Goal: Task Accomplishment & Management: Manage account settings

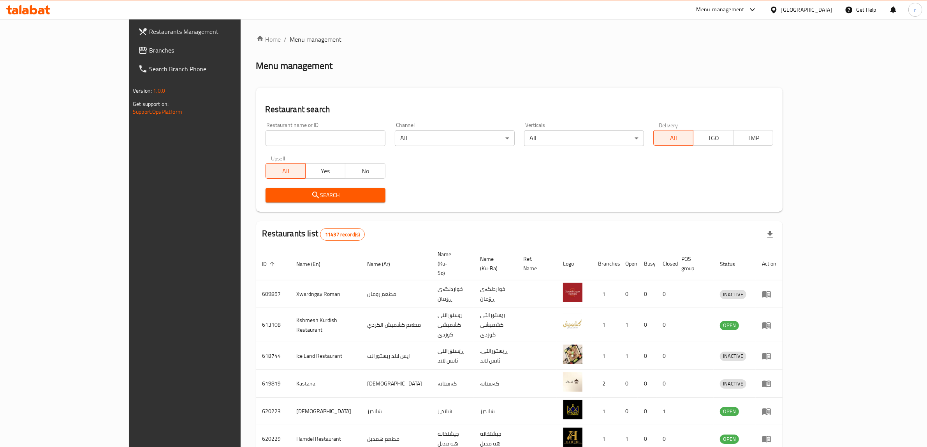
click at [149, 51] on span "Branches" at bounding box center [213, 50] width 128 height 9
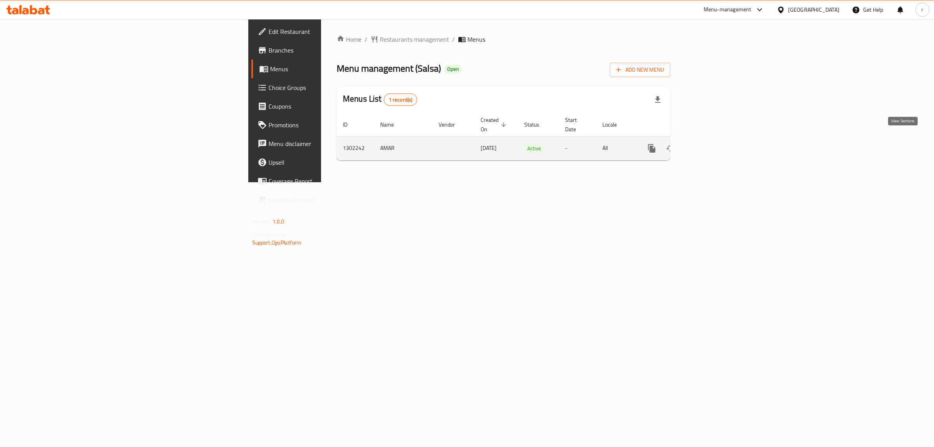
click at [713, 144] on icon "enhanced table" at bounding box center [707, 148] width 9 height 9
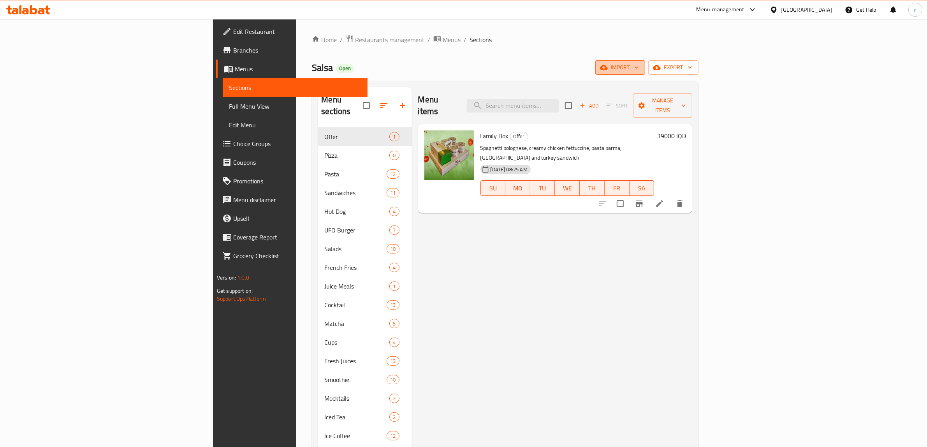
click at [608, 67] on icon "button" at bounding box center [604, 67] width 8 height 5
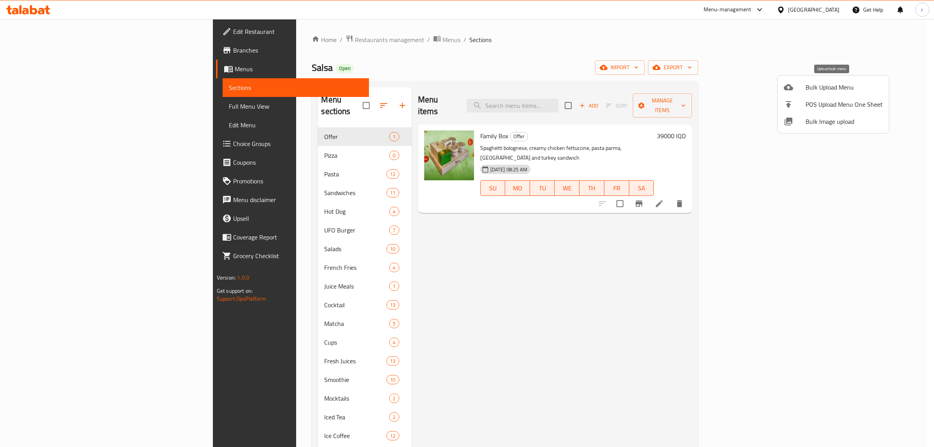
click at [809, 90] on span "Bulk Upload Menu" at bounding box center [844, 87] width 77 height 9
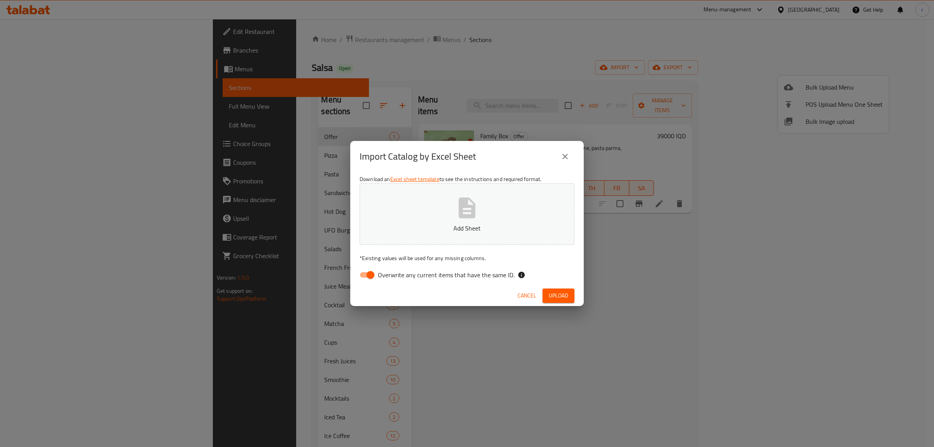
click at [368, 273] on input "Overwrite any current items that have the same ID." at bounding box center [370, 274] width 44 height 15
checkbox input "false"
click at [395, 238] on button "Add Sheet" at bounding box center [467, 213] width 215 height 61
click at [565, 296] on span "Upload" at bounding box center [558, 296] width 19 height 10
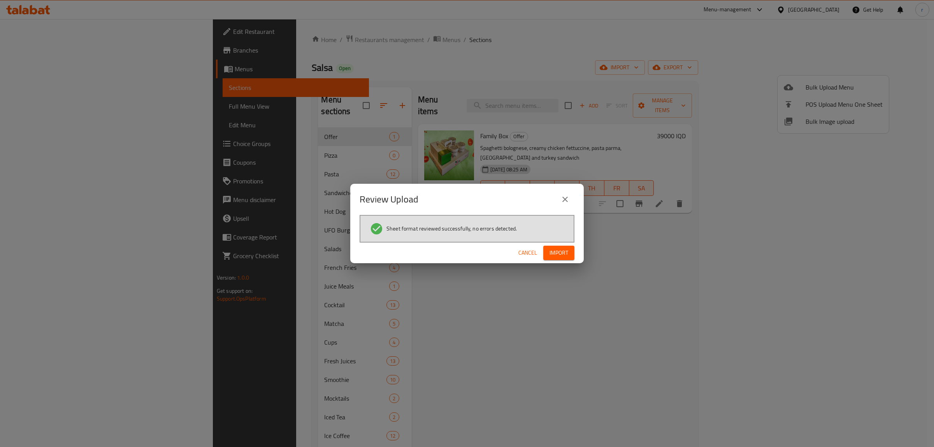
click at [566, 250] on span "Import" at bounding box center [559, 253] width 19 height 10
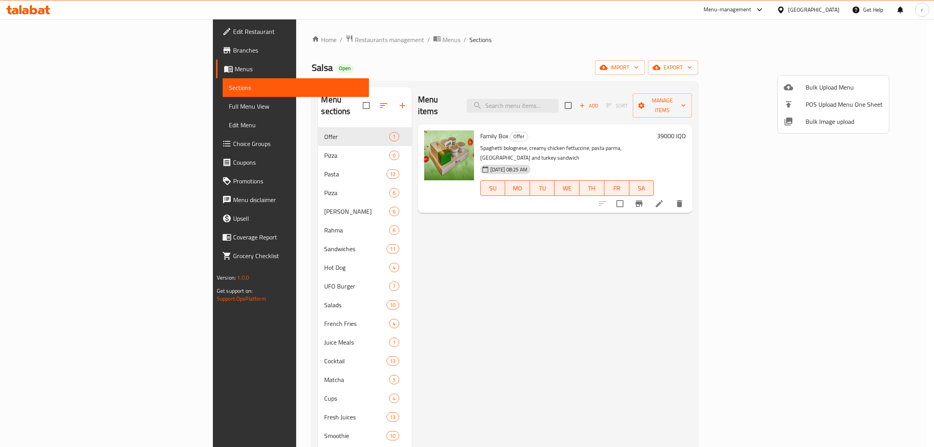
click at [225, 213] on div at bounding box center [467, 223] width 934 height 447
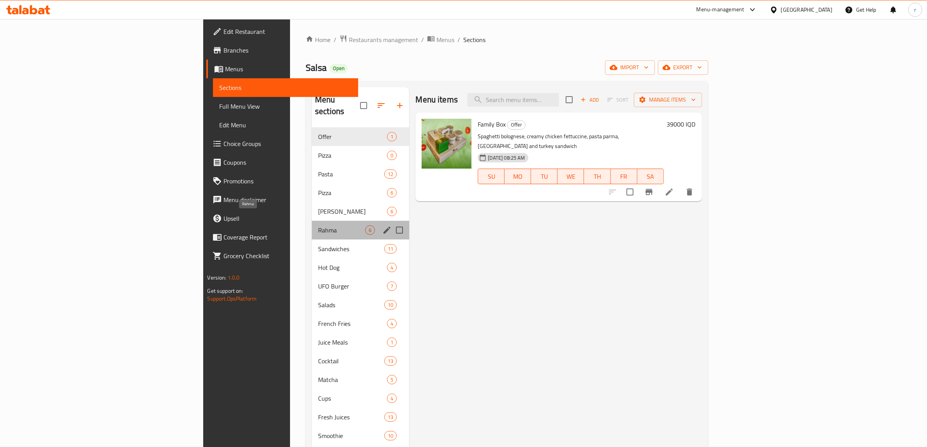
click at [318, 225] on span "Rahma" at bounding box center [341, 229] width 47 height 9
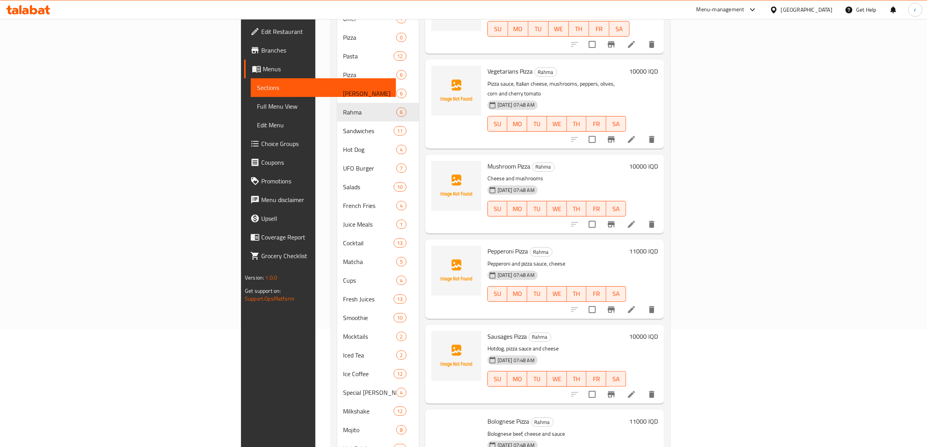
scroll to position [160, 0]
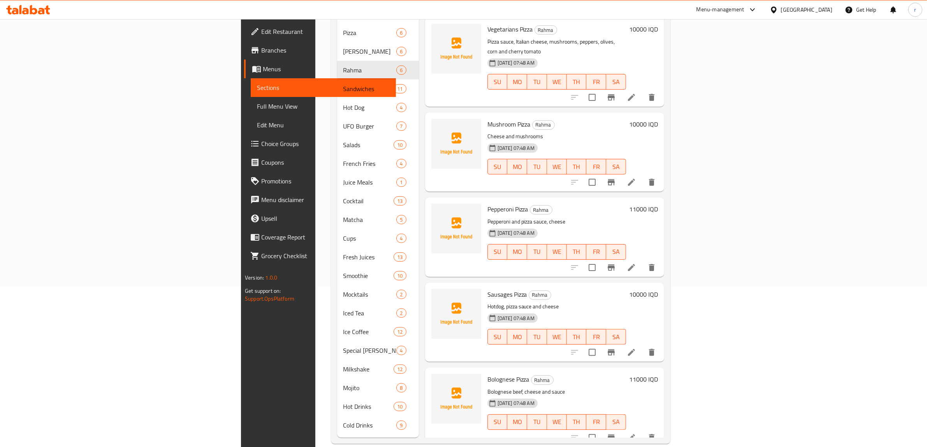
click at [257, 105] on span "Full Menu View" at bounding box center [323, 106] width 133 height 9
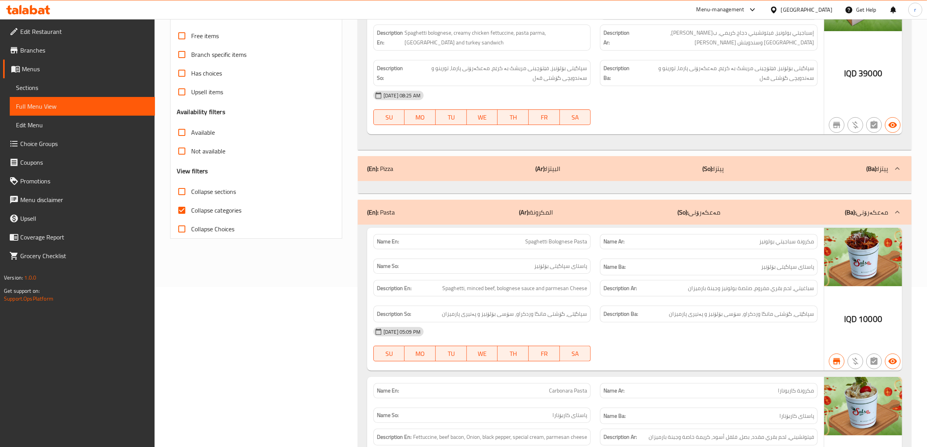
click at [179, 209] on input "Collapse categories" at bounding box center [181, 210] width 19 height 19
checkbox input "false"
click at [180, 192] on input "Collapse sections" at bounding box center [181, 191] width 19 height 19
checkbox input "true"
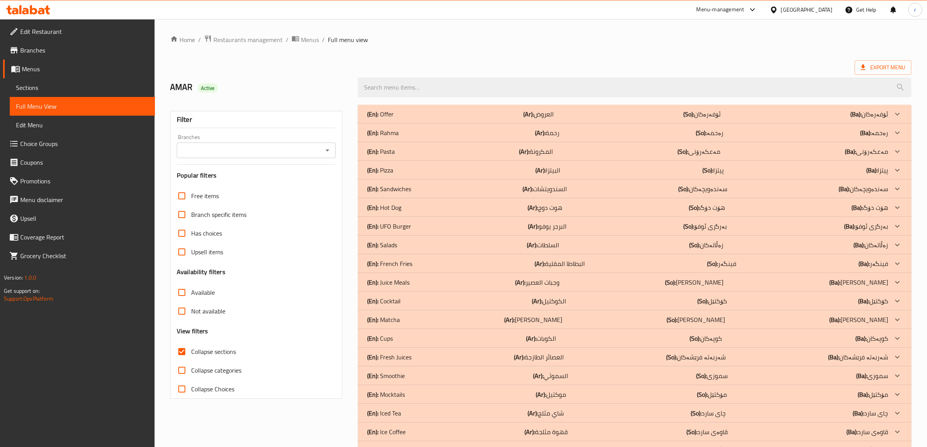
click at [422, 129] on div "(En): Rahma (Ar): رحمة (So): رەحمە (Ba): رەحمە" at bounding box center [627, 132] width 521 height 9
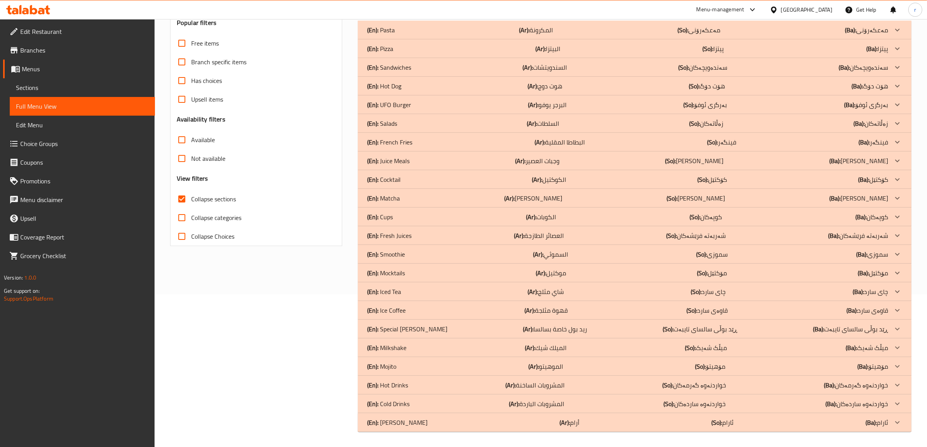
scroll to position [23, 0]
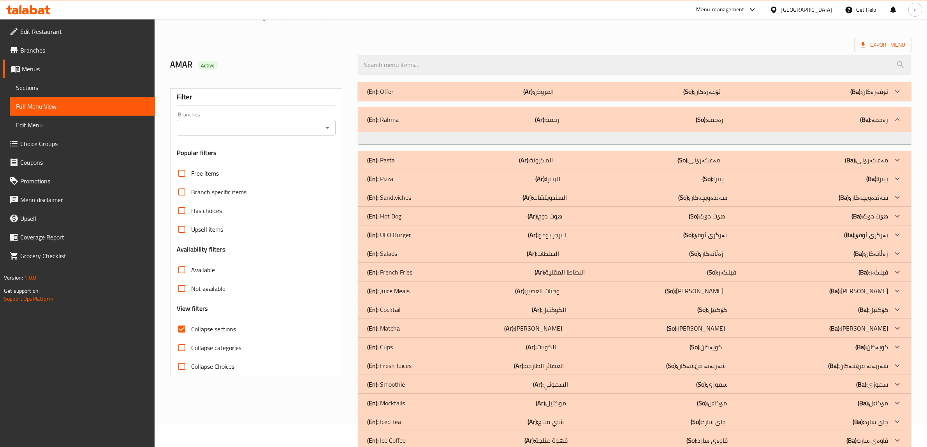
click at [448, 124] on div "(En): Rahma (Ar): رحمة (So): رەحمە (Ba): رەحمە" at bounding box center [627, 119] width 521 height 9
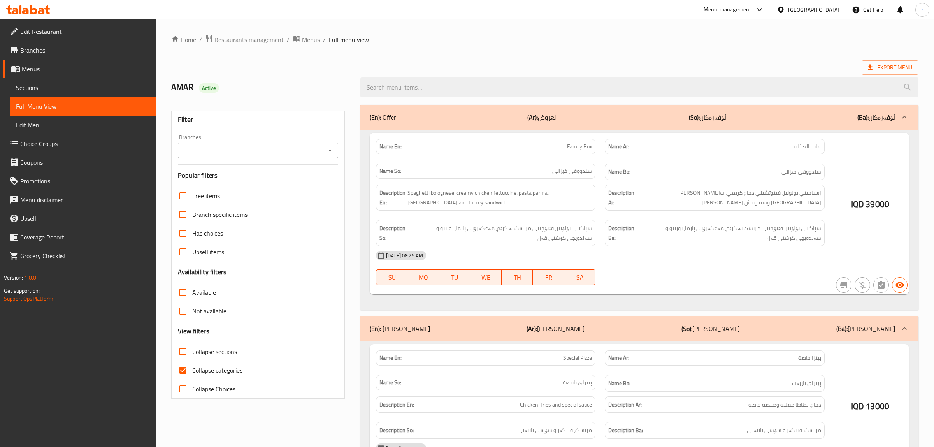
click at [179, 371] on div at bounding box center [467, 223] width 934 height 447
click at [183, 351] on div at bounding box center [467, 223] width 934 height 447
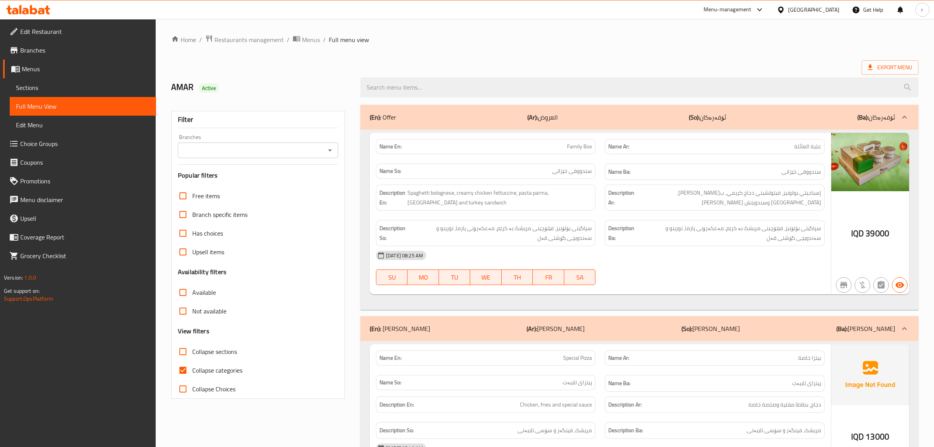
click at [182, 351] on input "Collapse sections" at bounding box center [183, 351] width 19 height 19
checkbox input "true"
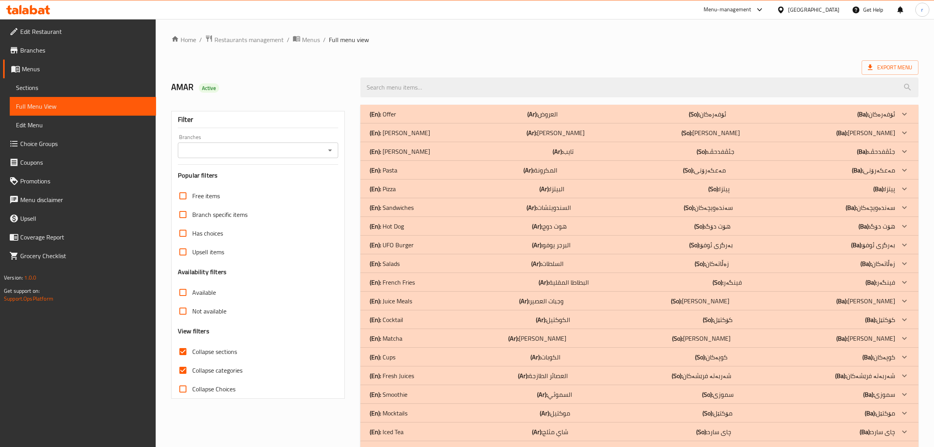
click at [184, 369] on input "Collapse categories" at bounding box center [183, 370] width 19 height 19
checkbox input "false"
click at [324, 148] on icon "Open" at bounding box center [327, 150] width 9 height 9
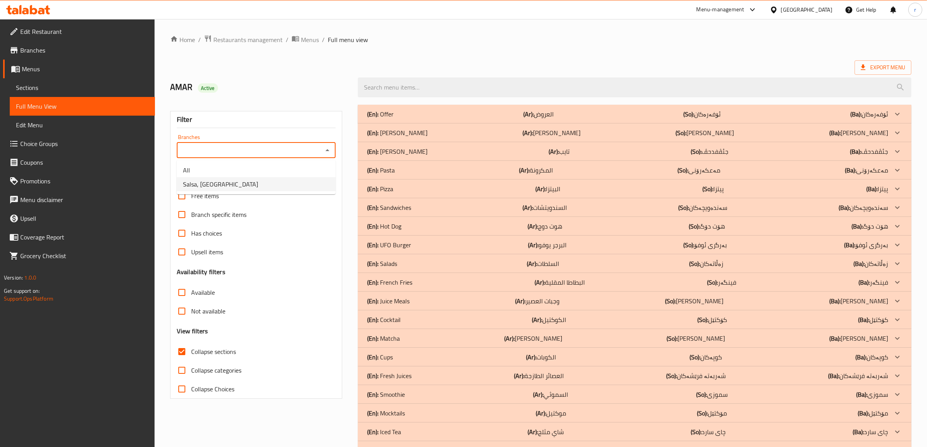
click at [318, 183] on li "Salsa, [GEOGRAPHIC_DATA]" at bounding box center [256, 184] width 159 height 14
type input "Salsa, [GEOGRAPHIC_DATA]"
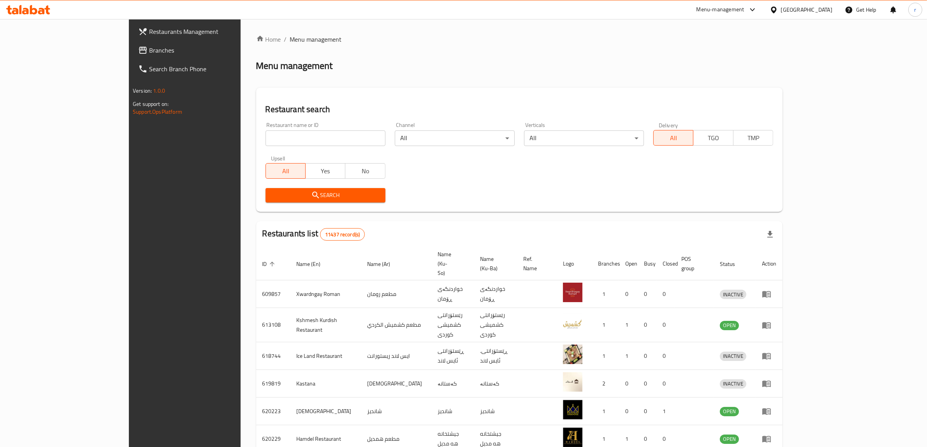
click at [149, 53] on span "Branches" at bounding box center [213, 50] width 128 height 9
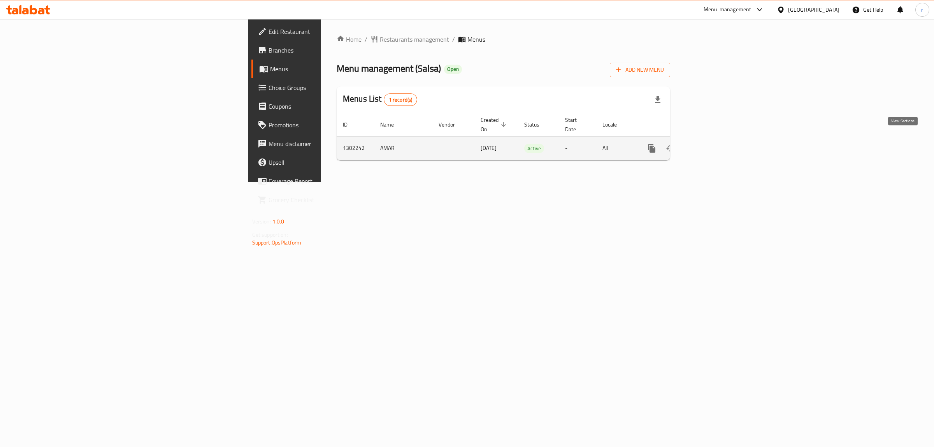
click at [713, 144] on icon "enhanced table" at bounding box center [707, 148] width 9 height 9
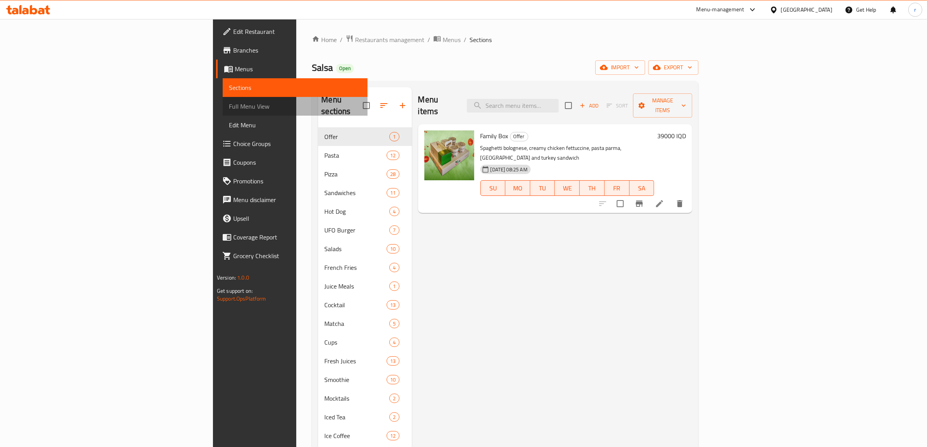
click at [229, 106] on span "Full Menu View" at bounding box center [295, 106] width 133 height 9
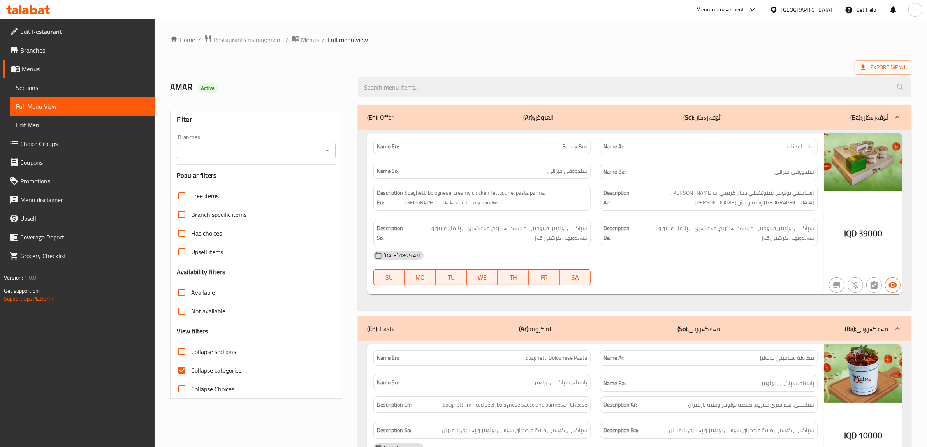
click at [185, 368] on input "Collapse categories" at bounding box center [181, 370] width 19 height 19
checkbox input "false"
click at [182, 349] on input "Collapse sections" at bounding box center [181, 351] width 19 height 19
checkbox input "true"
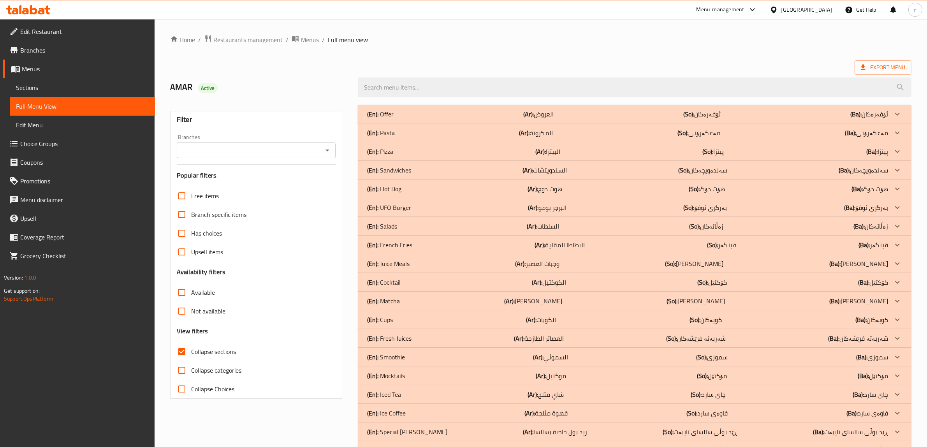
click at [328, 146] on icon "Open" at bounding box center [327, 150] width 9 height 9
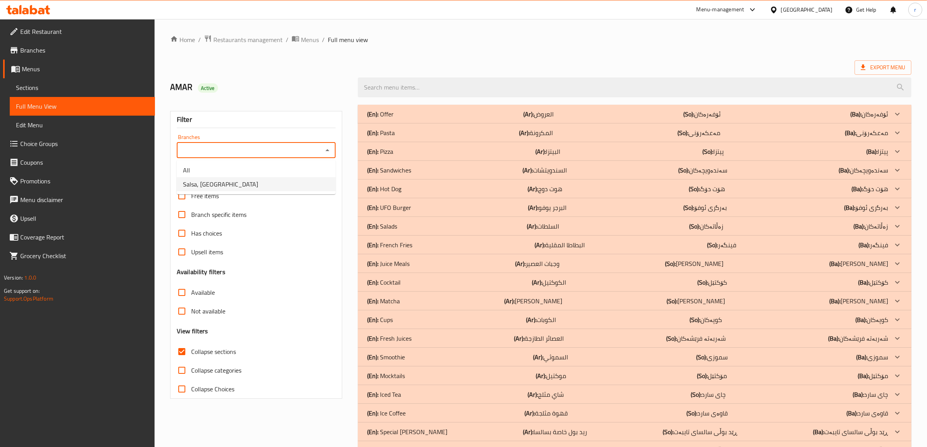
click at [314, 182] on li "Salsa, [GEOGRAPHIC_DATA]" at bounding box center [256, 184] width 159 height 14
type input "Salsa, [GEOGRAPHIC_DATA]"
click at [442, 158] on div at bounding box center [467, 223] width 934 height 447
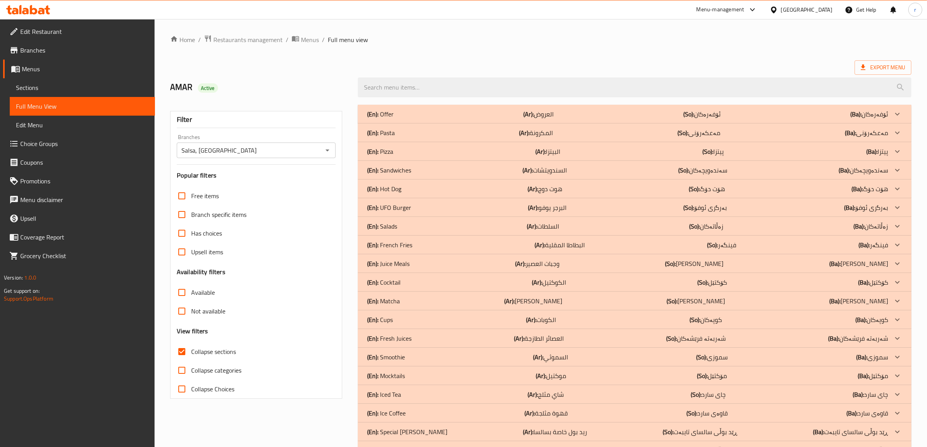
click at [448, 155] on div "(En): Pizza (Ar): البيتزا (So): پیتزا (Ba): پیتزا" at bounding box center [627, 151] width 521 height 9
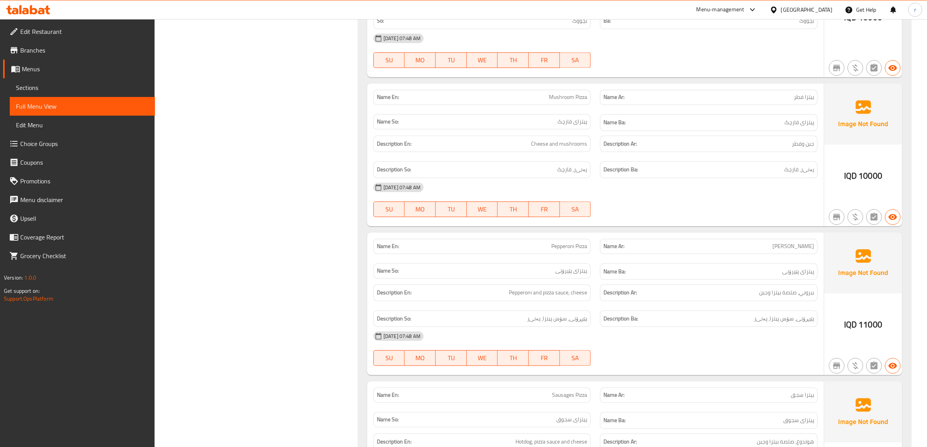
scroll to position [2205, 0]
click at [67, 86] on span "Sections" at bounding box center [82, 87] width 133 height 9
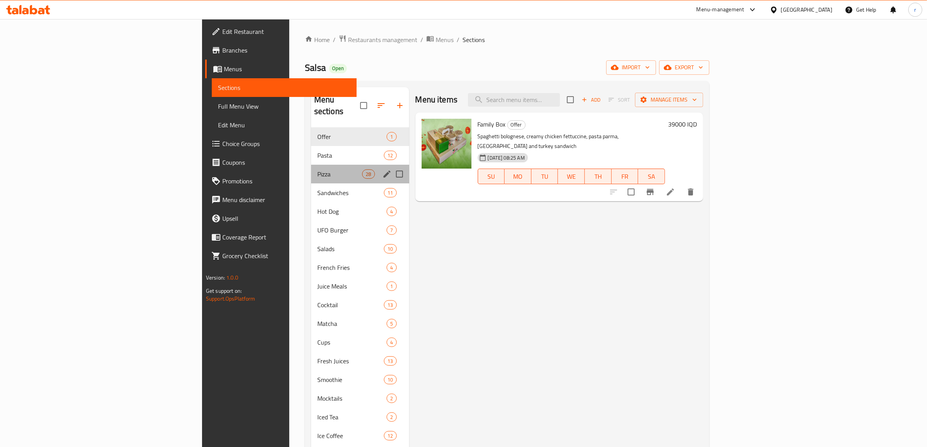
click at [311, 169] on div "Pizza 28" at bounding box center [360, 174] width 98 height 19
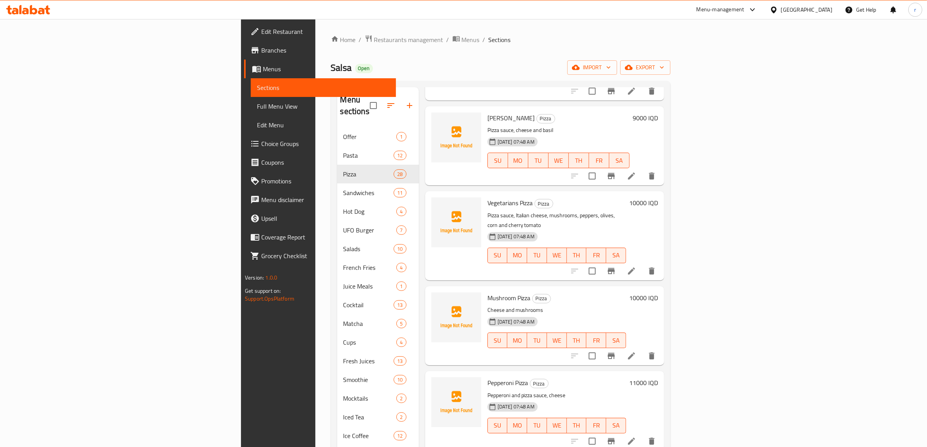
scroll to position [1038, 0]
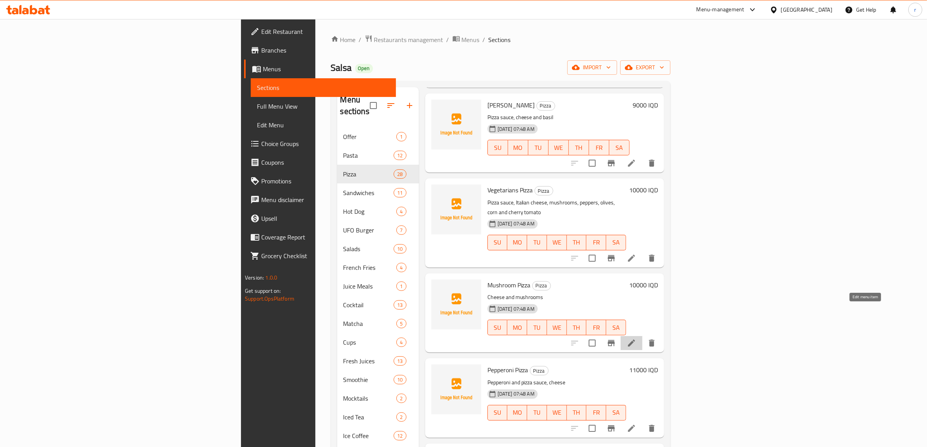
click at [635, 339] on icon at bounding box center [631, 342] width 7 height 7
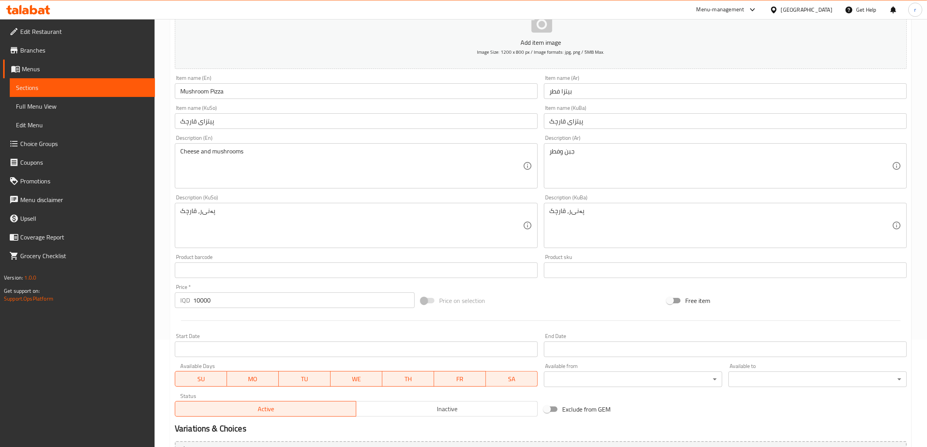
scroll to position [130, 0]
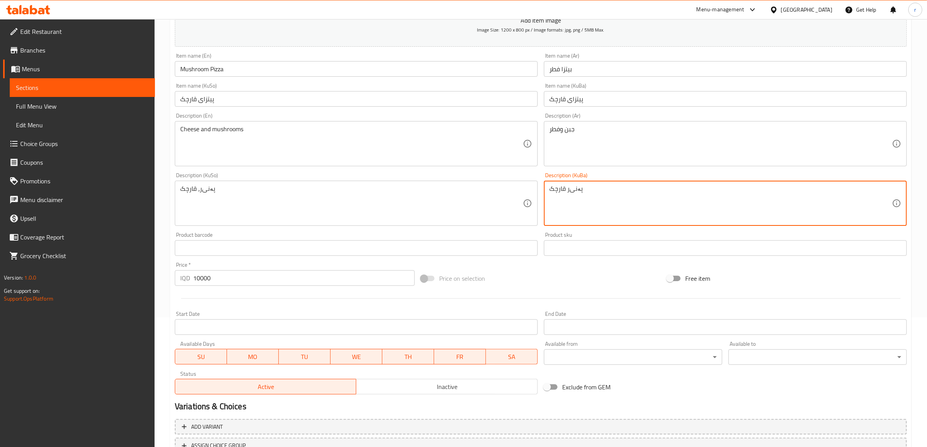
click at [565, 188] on textarea "پەنی‌ر قارچک" at bounding box center [720, 203] width 343 height 37
drag, startPoint x: 566, startPoint y: 190, endPoint x: 611, endPoint y: 182, distance: 45.8
click at [611, 182] on div "پەنی‌ر قارچک Description (KuBa)" at bounding box center [725, 203] width 363 height 45
type textarea "پەنە قارچک"
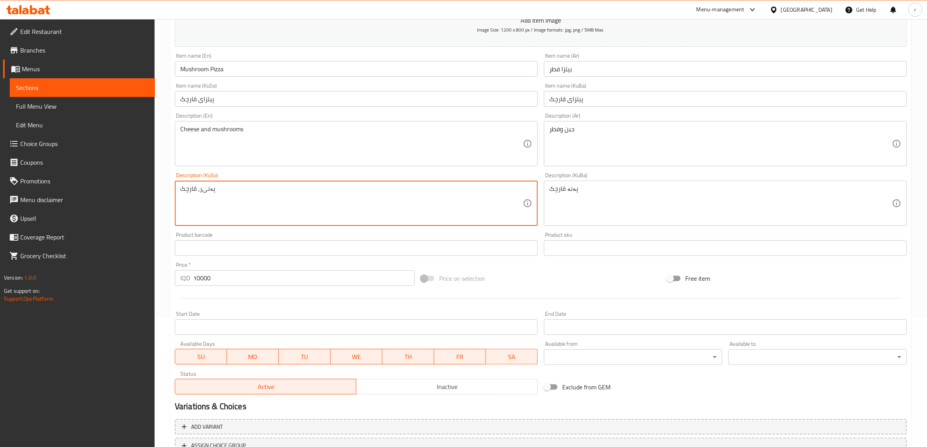
click at [201, 189] on textarea "پەنی‌ر، قارچک" at bounding box center [351, 203] width 343 height 37
click at [200, 190] on textarea "پەنی‌ر، قارچک" at bounding box center [351, 203] width 343 height 37
drag, startPoint x: 246, startPoint y: 188, endPoint x: 204, endPoint y: 189, distance: 42.5
click at [204, 189] on textarea "پەنی‌ر، قارچک" at bounding box center [351, 203] width 343 height 37
drag, startPoint x: 195, startPoint y: 191, endPoint x: 222, endPoint y: 188, distance: 26.6
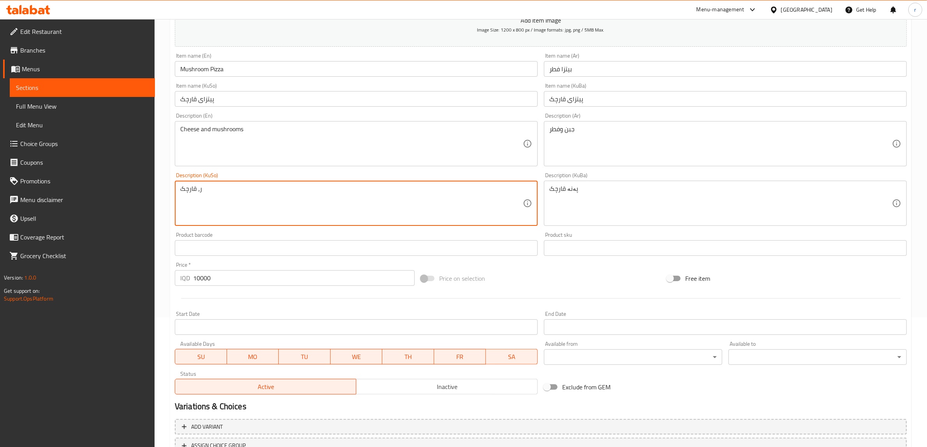
click at [222, 188] on textarea "ر، قارچک" at bounding box center [351, 203] width 343 height 37
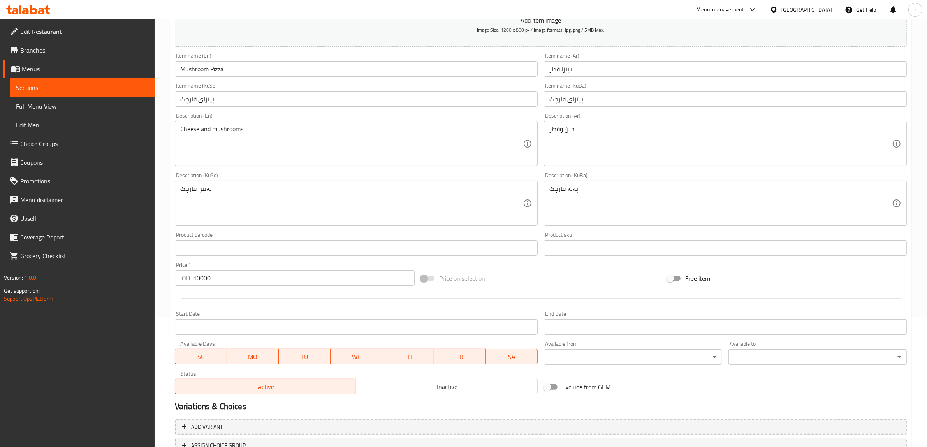
drag, startPoint x: 179, startPoint y: 191, endPoint x: 230, endPoint y: 184, distance: 51.1
click at [230, 184] on div "پەنیر، قارچک Description (KuSo)" at bounding box center [356, 203] width 363 height 45
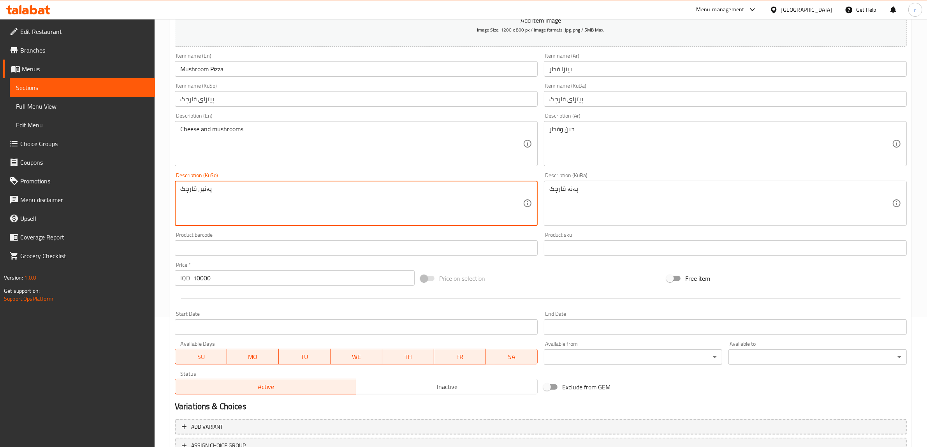
click at [201, 190] on textarea "پەنیر، قارچک" at bounding box center [351, 203] width 343 height 37
click at [202, 195] on textarea "پەنیر، قارچک" at bounding box center [351, 203] width 343 height 37
click at [198, 191] on textarea "پەنیر، قارچک" at bounding box center [351, 203] width 343 height 37
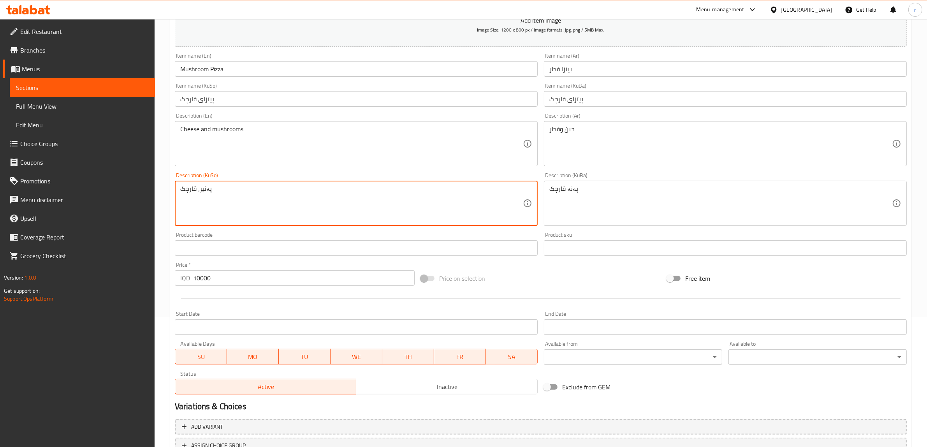
click at [199, 191] on textarea "پەنیر، قارچک" at bounding box center [351, 203] width 343 height 37
click at [191, 193] on textarea "پەنیر وقارچک" at bounding box center [351, 203] width 343 height 37
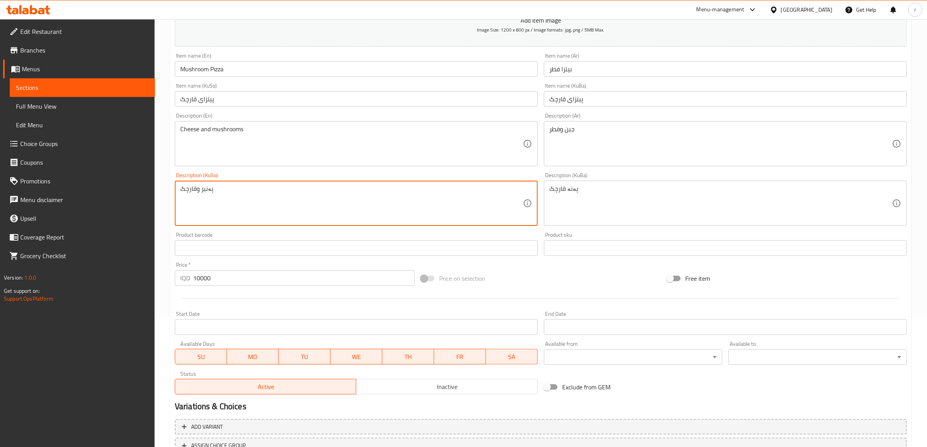
type textarea "پەنیر وقارچک"
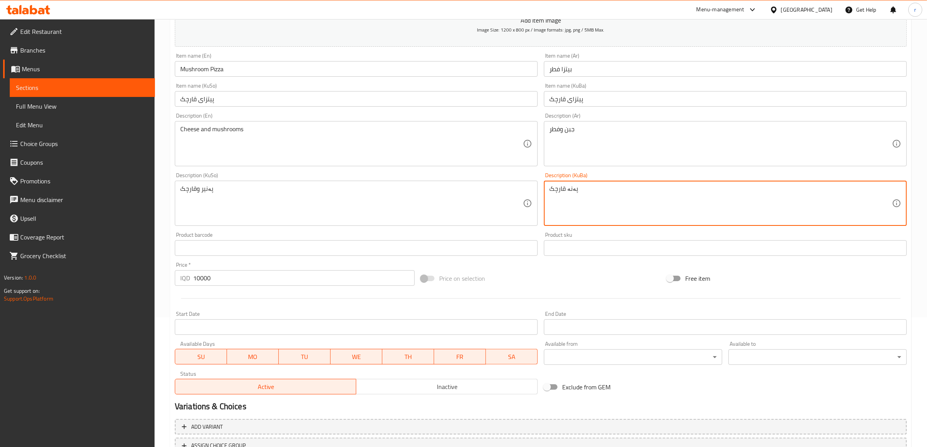
click at [560, 189] on textarea "پەنە قارچک" at bounding box center [720, 203] width 343 height 37
paste textarea "ر و"
click at [573, 189] on textarea "پەنیر وقارچک" at bounding box center [720, 203] width 343 height 37
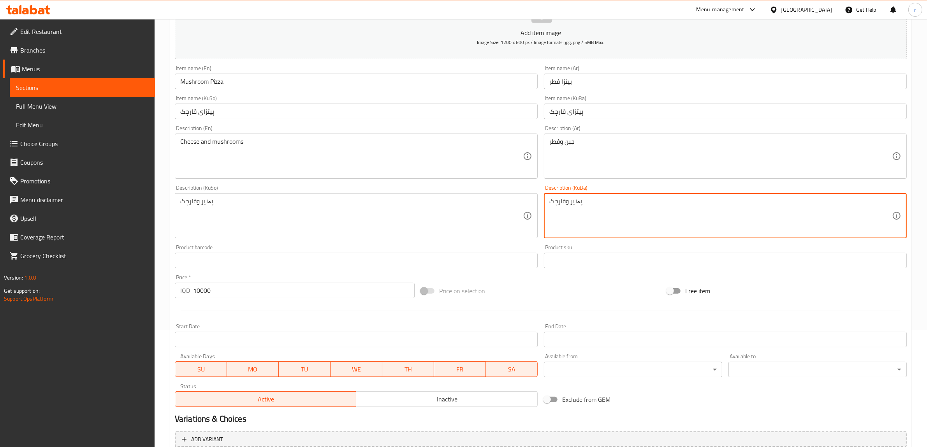
scroll to position [191, 0]
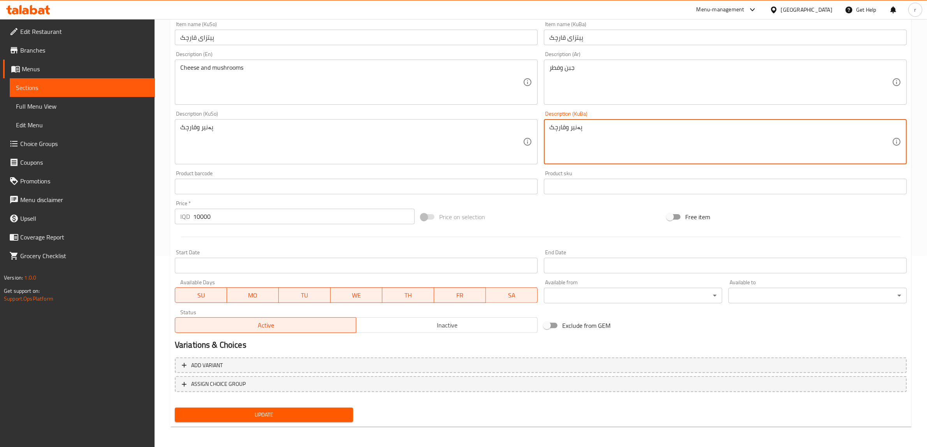
type textarea "پەنیر وقارچک"
click at [292, 410] on span "Update" at bounding box center [264, 415] width 166 height 10
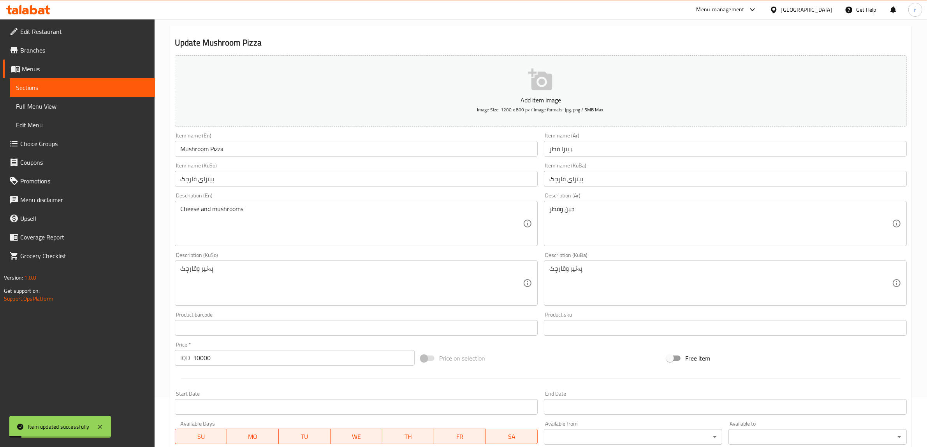
scroll to position [0, 0]
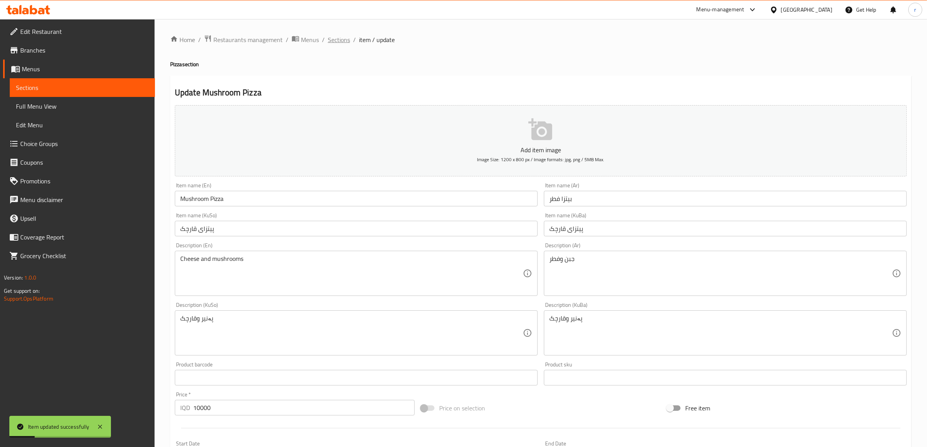
click at [334, 43] on span "Sections" at bounding box center [339, 39] width 22 height 9
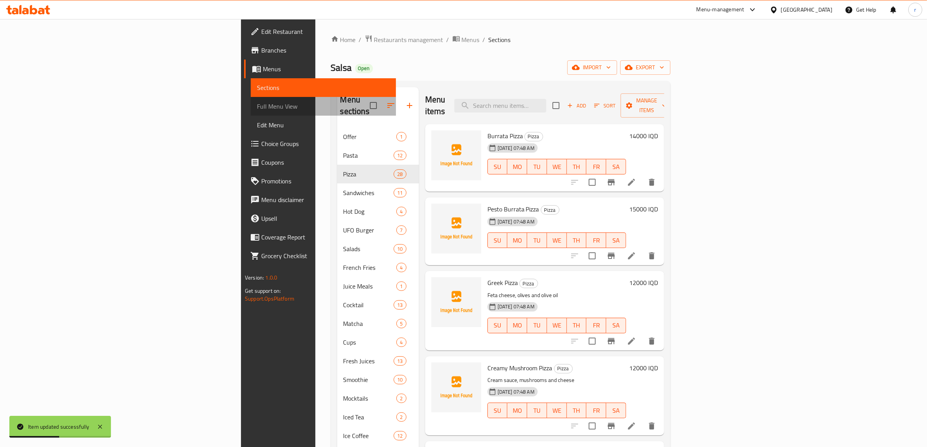
click at [257, 110] on span "Full Menu View" at bounding box center [323, 106] width 133 height 9
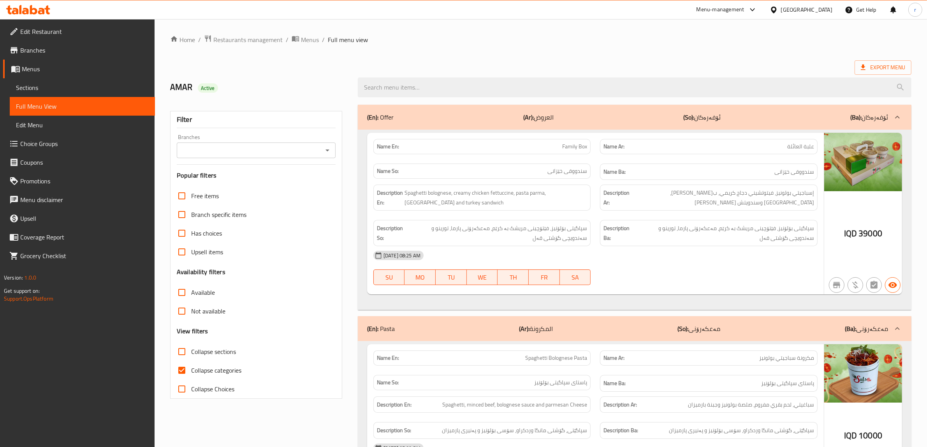
click at [82, 84] on span "Sections" at bounding box center [82, 87] width 133 height 9
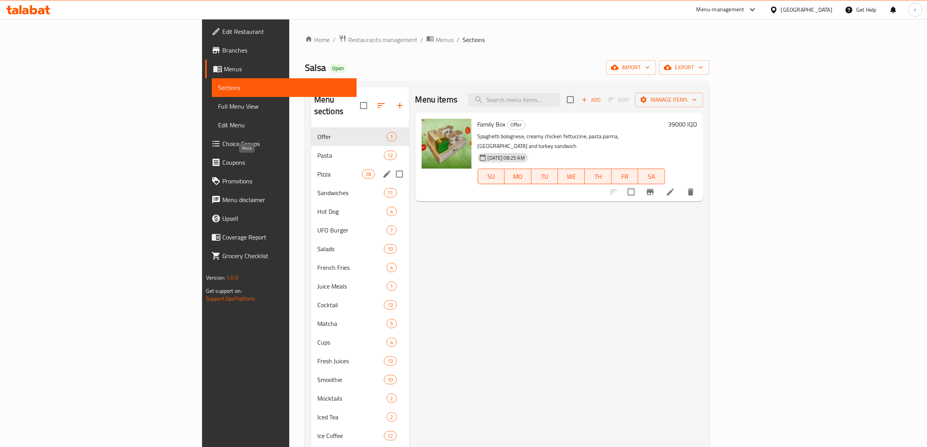
click at [317, 169] on span "Pizza" at bounding box center [339, 173] width 45 height 9
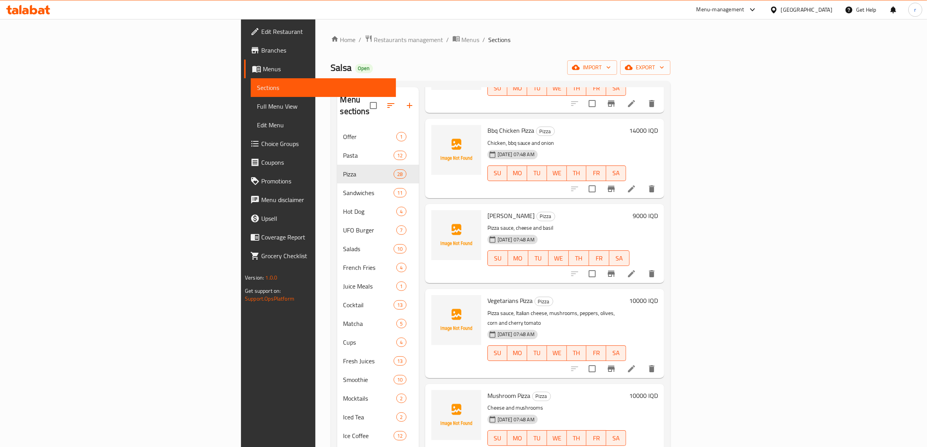
scroll to position [973, 0]
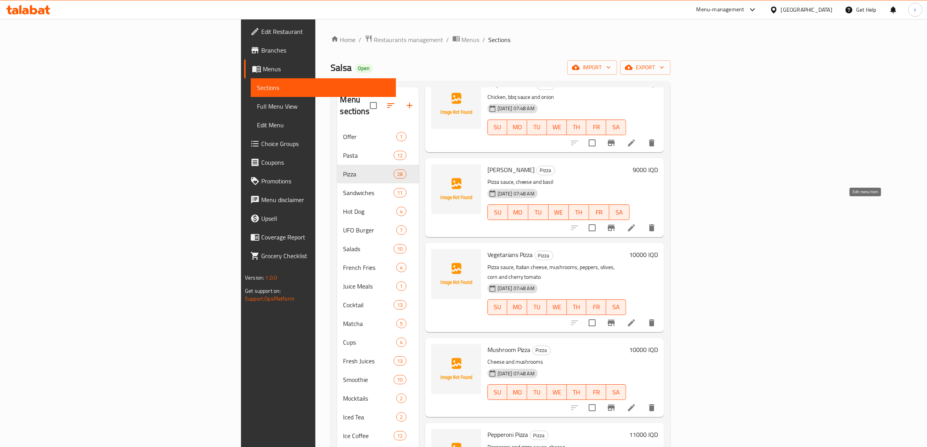
click at [635, 224] on icon at bounding box center [631, 227] width 7 height 7
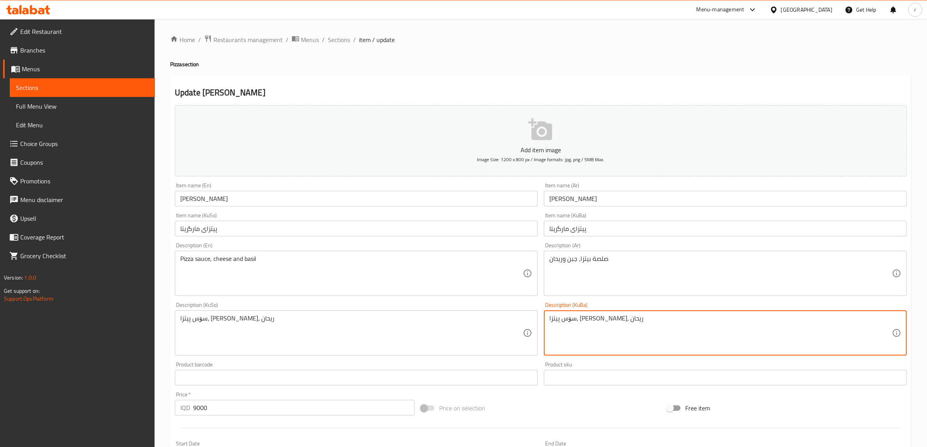
click at [568, 318] on textarea "سۆس پیتزا، پەنی‌ر، ریحان" at bounding box center [720, 333] width 343 height 37
paste textarea "771590"
paste textarea "ر"
click at [563, 320] on textarea "سۆس پیتزا، پەنیر ، ریحان" at bounding box center [720, 333] width 343 height 37
drag, startPoint x: 563, startPoint y: 320, endPoint x: 568, endPoint y: 320, distance: 4.3
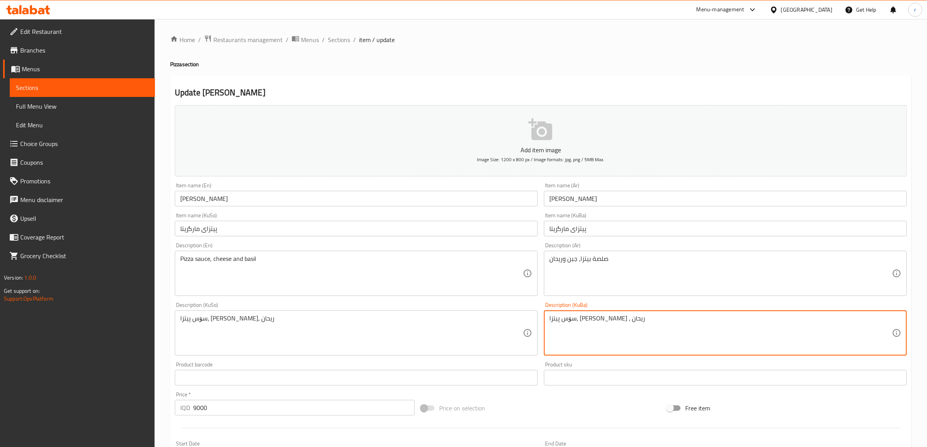
click at [568, 320] on textarea "سۆس پیتزا، پەنیر ، ریحان" at bounding box center [720, 333] width 343 height 37
click at [582, 320] on textarea "سۆس پیتزا، [PERSON_NAME] وریحان" at bounding box center [720, 333] width 343 height 37
type textarea "سۆس پیتزا، [PERSON_NAME] وریحان"
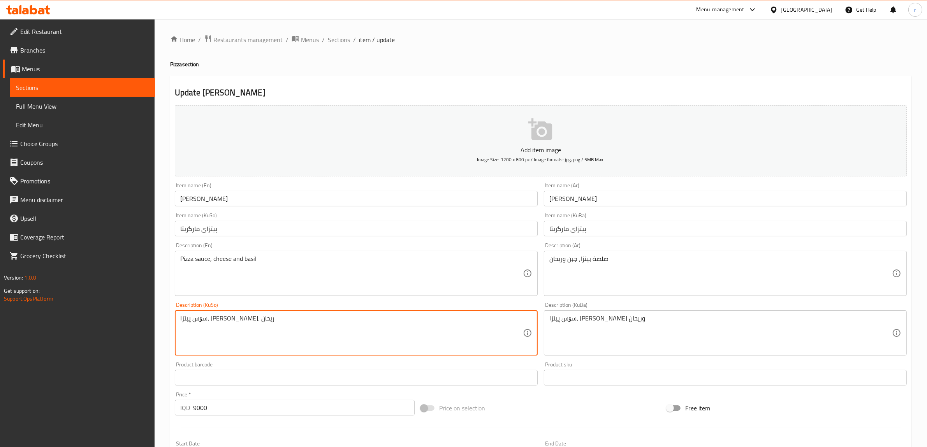
click at [208, 323] on textarea "سۆس پیتزا، پەنی‌ر، ریحان" at bounding box center [351, 333] width 343 height 37
paste textarea "ر و"
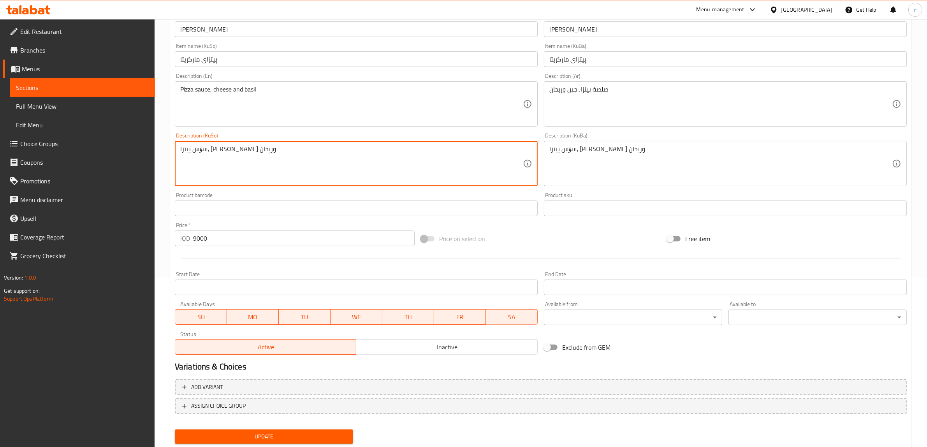
scroll to position [191, 0]
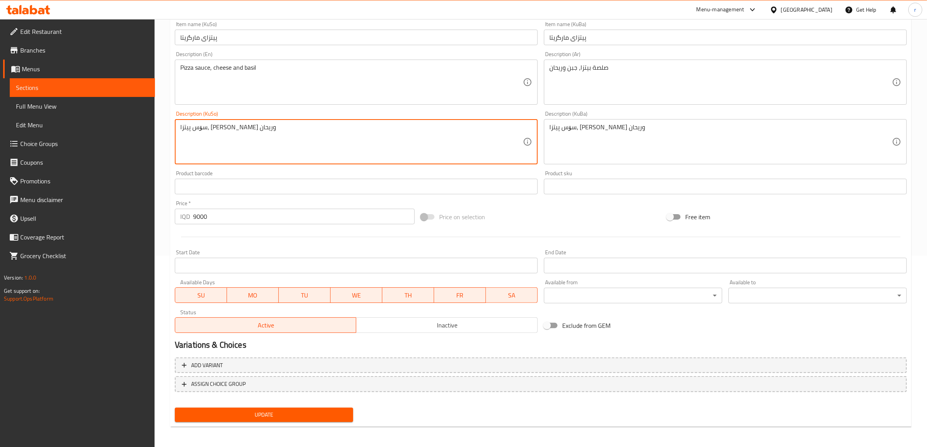
type textarea "سۆس پیتزا، [PERSON_NAME] وریحان"
click at [292, 413] on span "Update" at bounding box center [264, 415] width 166 height 10
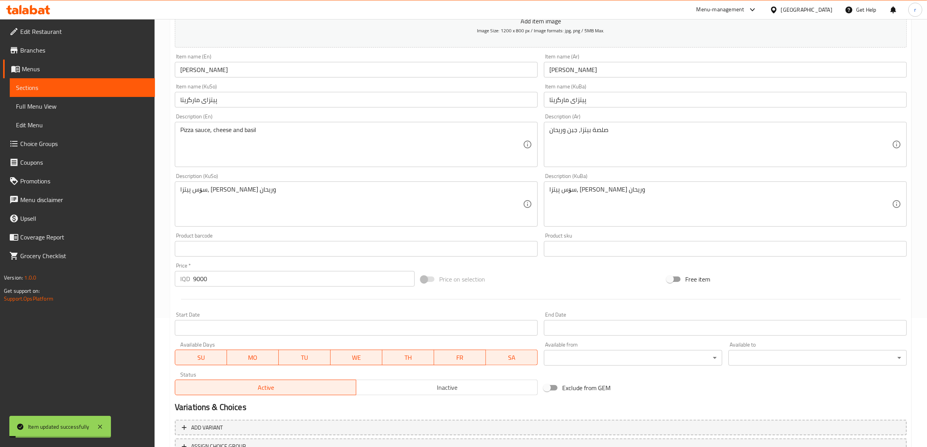
scroll to position [0, 0]
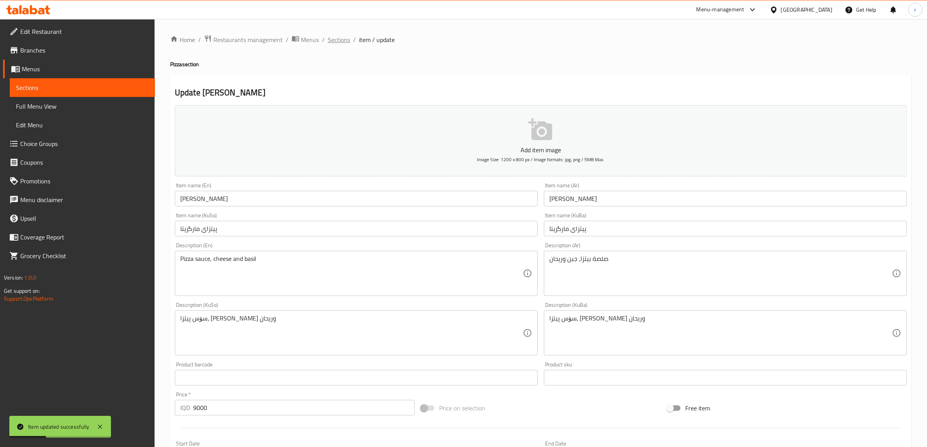
click at [337, 38] on span "Sections" at bounding box center [339, 39] width 22 height 9
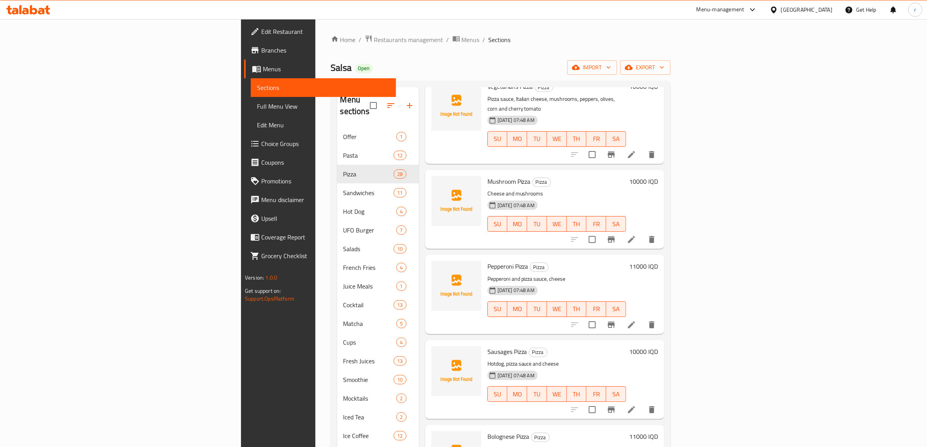
scroll to position [1168, 0]
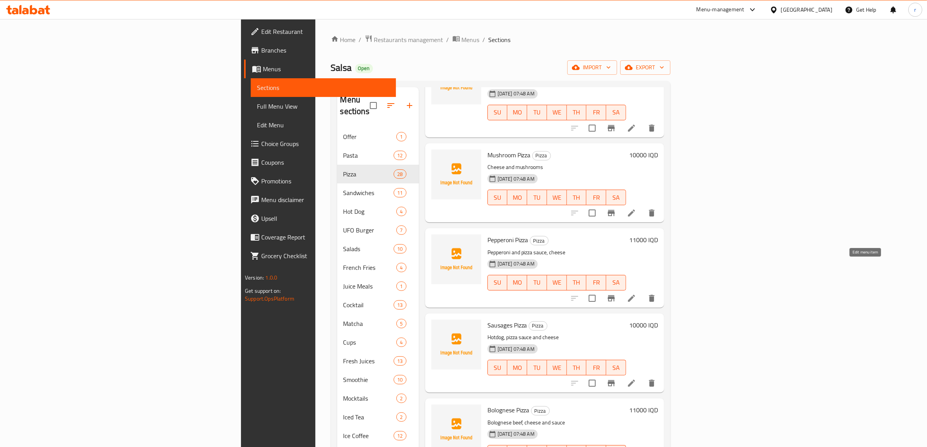
click at [636, 293] on icon at bounding box center [631, 297] width 9 height 9
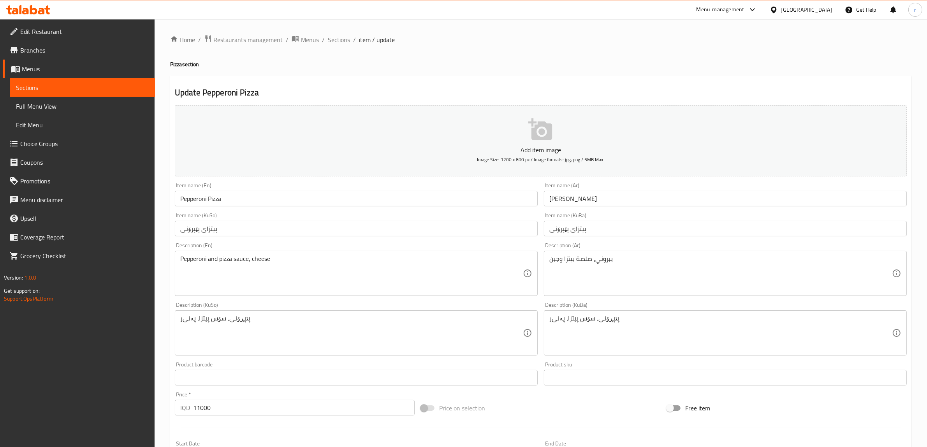
scroll to position [65, 0]
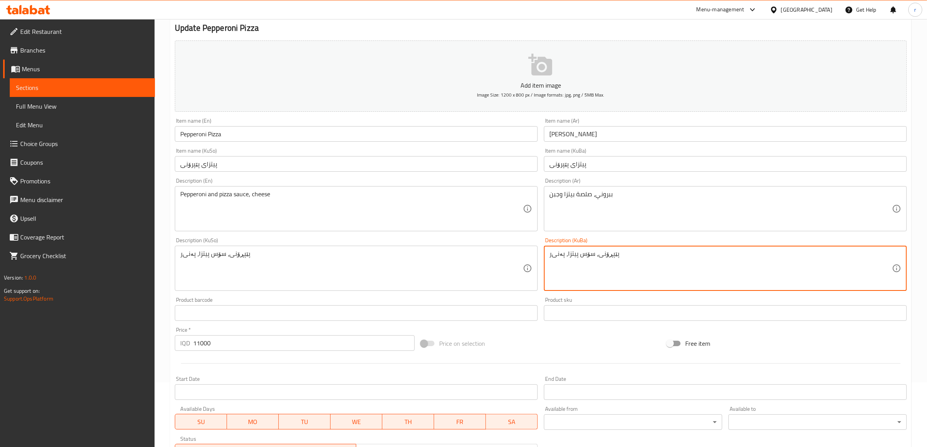
click at [551, 258] on textarea "پێپڕۆنی، سۆس پیتزا، پەنی‌ر" at bounding box center [720, 268] width 343 height 37
paste textarea "سۆس پیتزا، [PERSON_NAME] وریحان"
paste textarea "ر"
click at [563, 256] on textarea "پێپڕۆنی، سۆس پیتزا، پەنیر" at bounding box center [720, 268] width 343 height 37
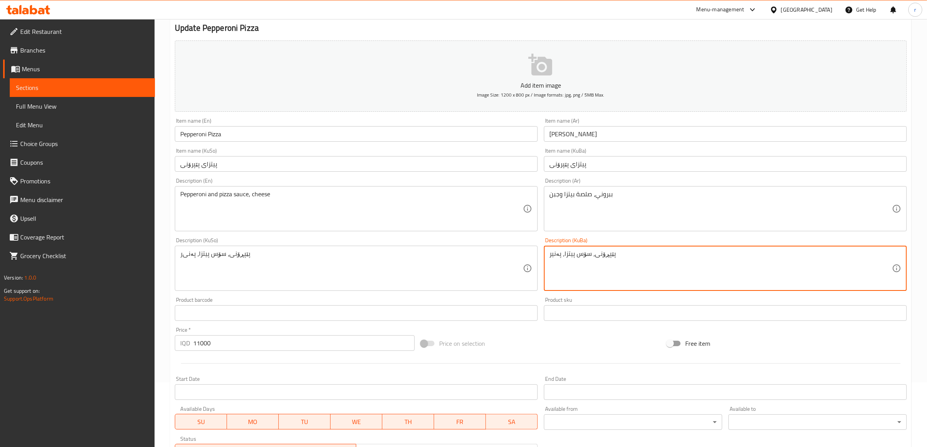
click at [561, 257] on textarea "پێپڕۆنی، سۆس پیتزا، پەنیر" at bounding box center [720, 268] width 343 height 37
click at [570, 254] on textarea "پێپڕۆنی، سۆس پیتزا و پەنیر" at bounding box center [720, 268] width 343 height 37
type textarea "پێپڕۆنی، سۆس پیتزا و پەنیر"
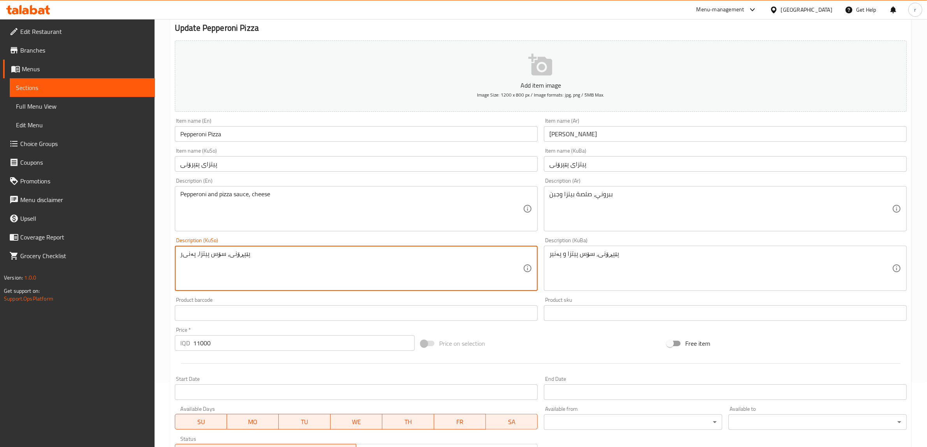
click at [199, 258] on textarea "پێپڕۆنی، سۆس پیتزا، پەنی‌ر" at bounding box center [351, 268] width 343 height 37
paste textarea "و پەنیر"
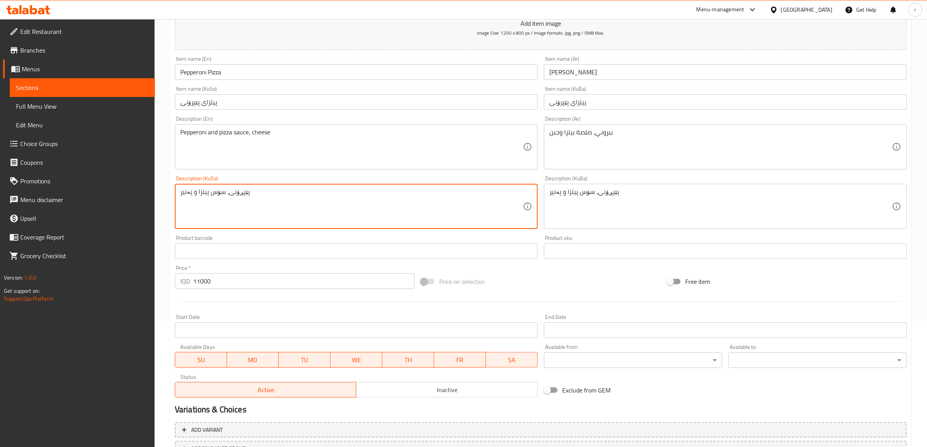
scroll to position [191, 0]
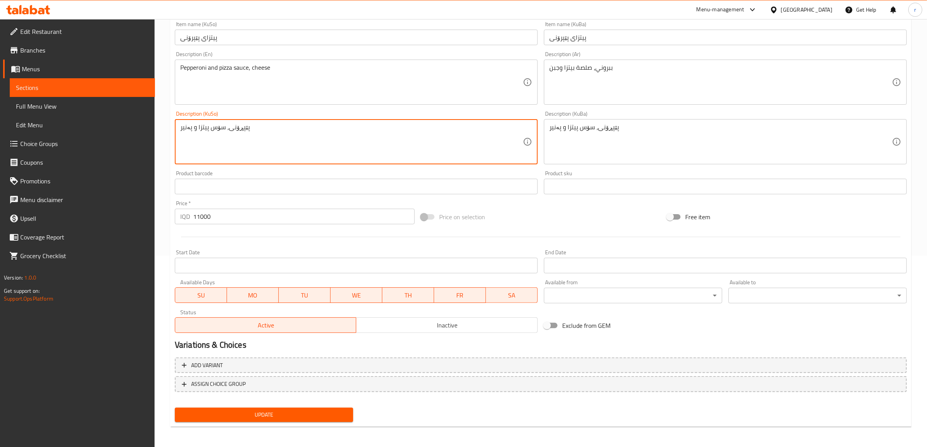
type textarea "پێپڕۆنی، سۆس پیتزا و پەنیر"
click at [235, 411] on span "Update" at bounding box center [264, 415] width 166 height 10
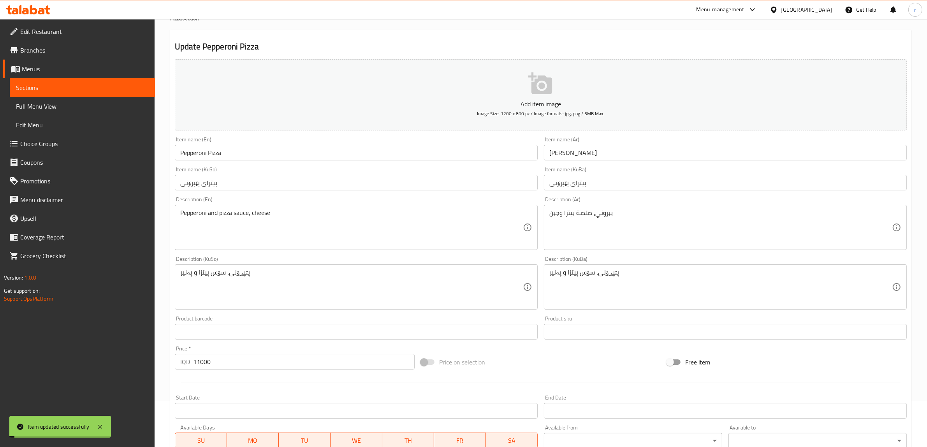
scroll to position [0, 0]
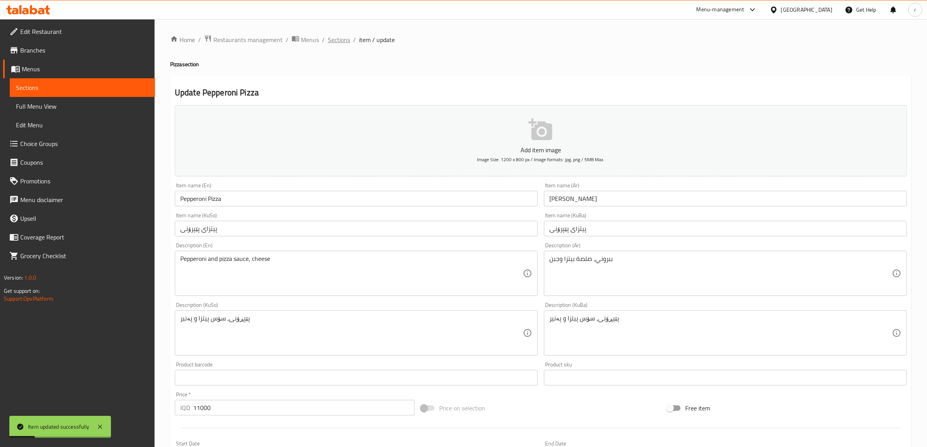
click at [339, 41] on span "Sections" at bounding box center [339, 39] width 22 height 9
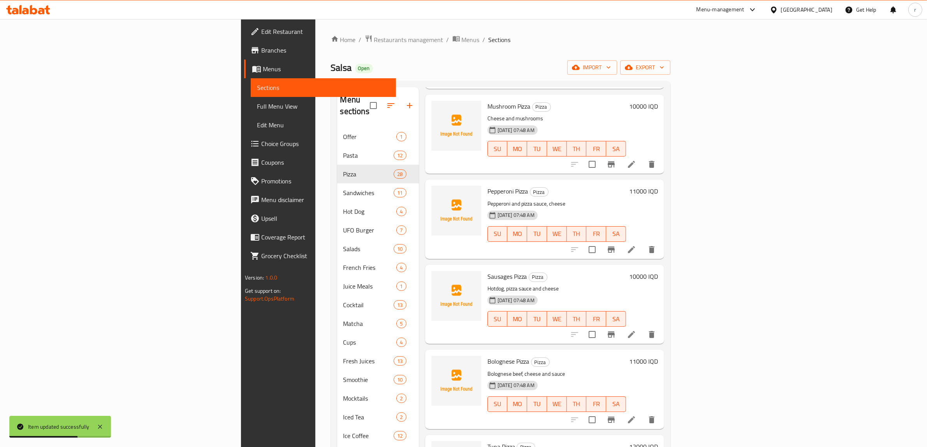
scroll to position [1232, 0]
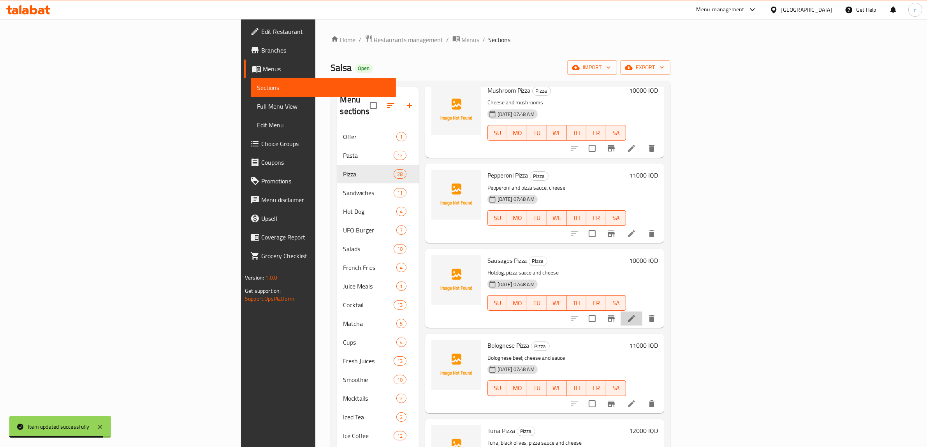
click at [642, 311] on li at bounding box center [631, 318] width 22 height 14
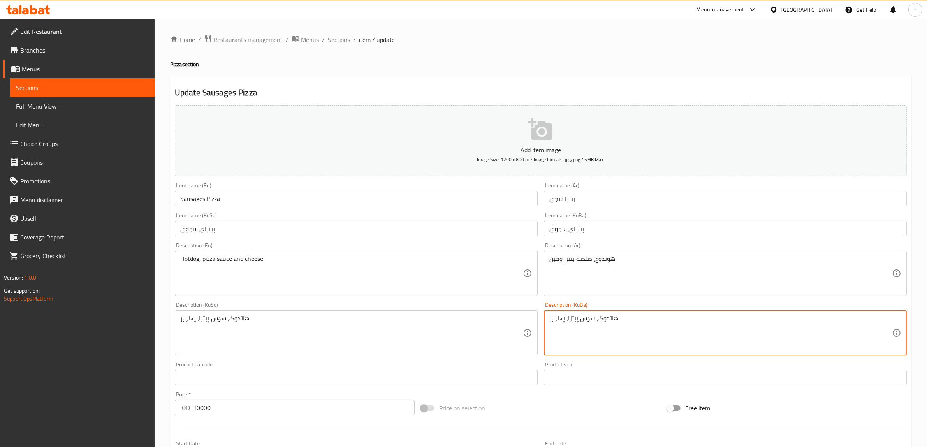
click at [567, 320] on textarea "هاتدوگ، سۆس پیتزا، پەنی‌ر" at bounding box center [720, 333] width 343 height 37
click at [564, 320] on textarea "هاتدوگ، سۆس پیتزا، پەنی‌ر" at bounding box center [720, 333] width 343 height 37
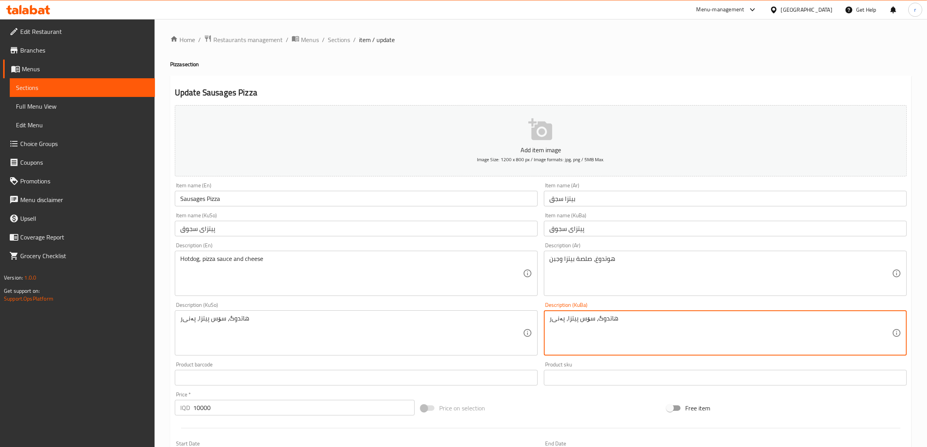
click at [564, 320] on textarea "هاتدوگ، سۆس پیتزا، پەنی‌ر" at bounding box center [720, 333] width 343 height 37
click at [560, 318] on textarea "هاتدوگ، سۆس پیتزا، پەنی‌ر" at bounding box center [720, 333] width 343 height 37
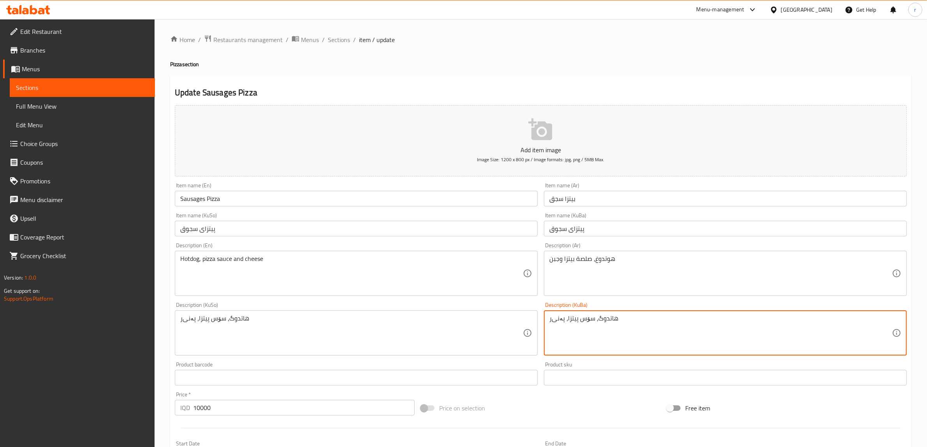
click at [560, 318] on textarea "هاتدوگ، سۆس پیتزا، پەنی‌ر" at bounding box center [720, 333] width 343 height 37
paste textarea "پەنیر"
click at [564, 322] on textarea "هاتدوگ، سۆس پیتزا، پەنیر" at bounding box center [720, 333] width 343 height 37
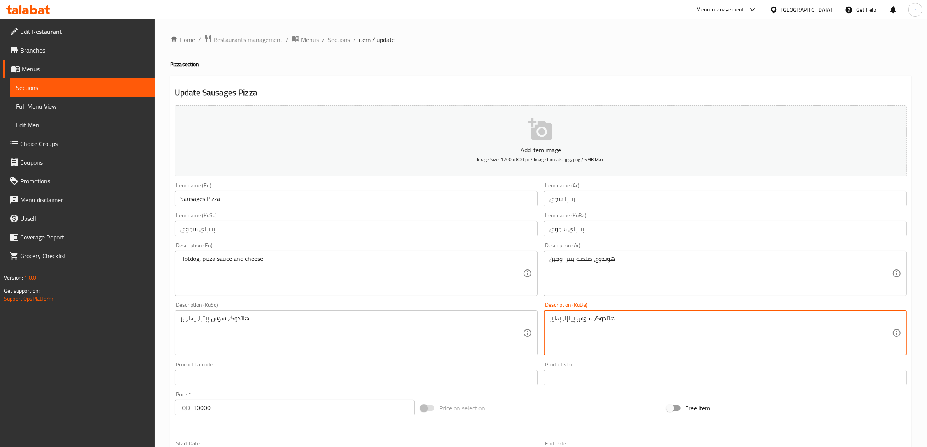
click at [564, 322] on textarea "هاتدوگ، سۆس پیتزا، پەنیر" at bounding box center [720, 333] width 343 height 37
click at [560, 321] on textarea "هاتدوگ، سۆس پیتزا، پەنیر" at bounding box center [720, 333] width 343 height 37
click at [571, 318] on textarea "هاتدوگ، سۆس پیتزا وپەنیر" at bounding box center [720, 333] width 343 height 37
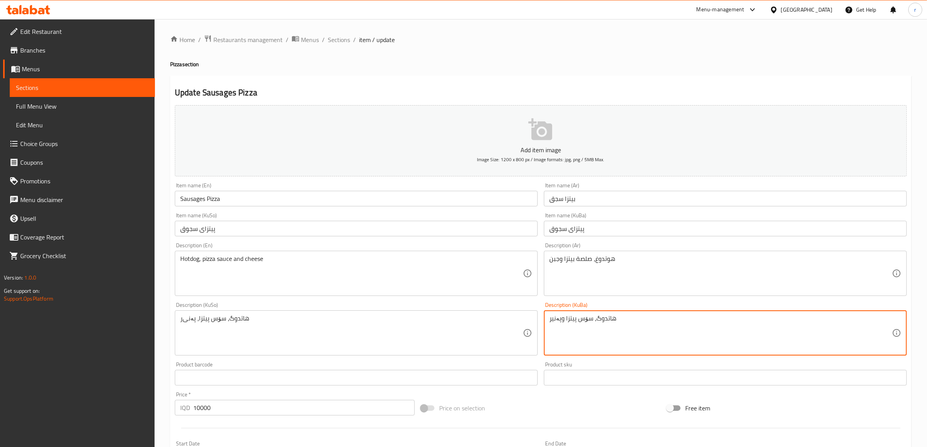
type textarea "هاتدوگ، سۆس پیتزا وپەنیر"
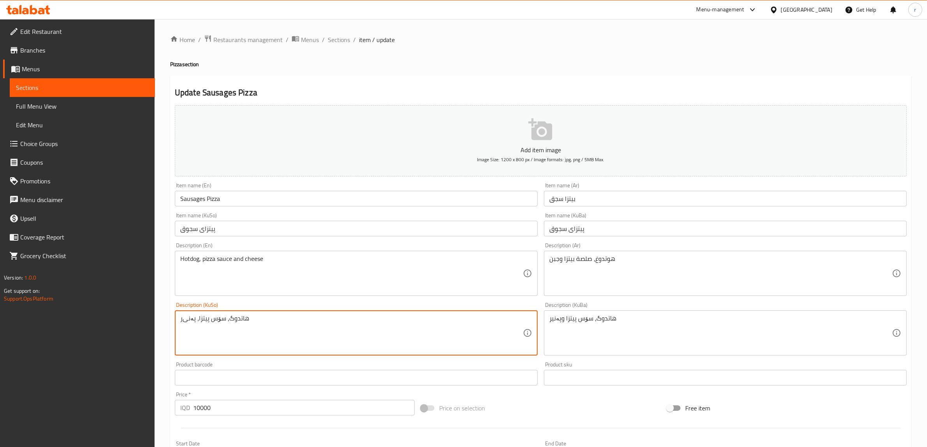
click at [201, 315] on textarea "هاتدوگ، سۆس پیتزا، پەنی‌ر" at bounding box center [351, 333] width 343 height 37
paste textarea "وپەنیر"
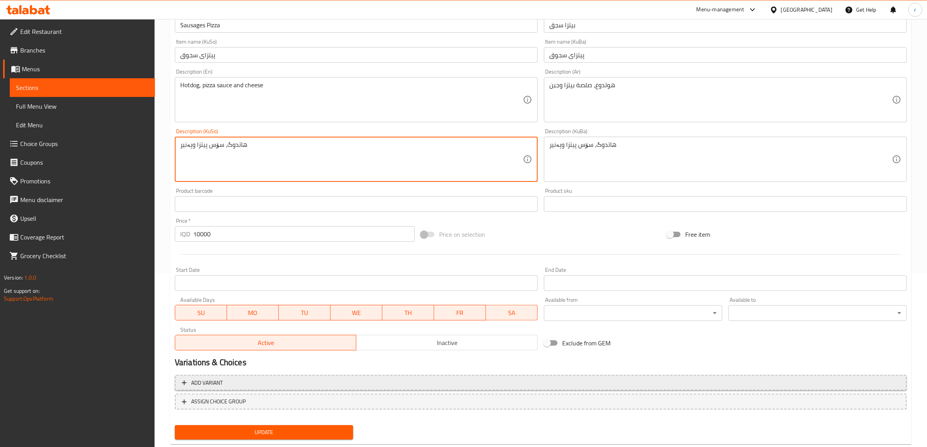
scroll to position [191, 0]
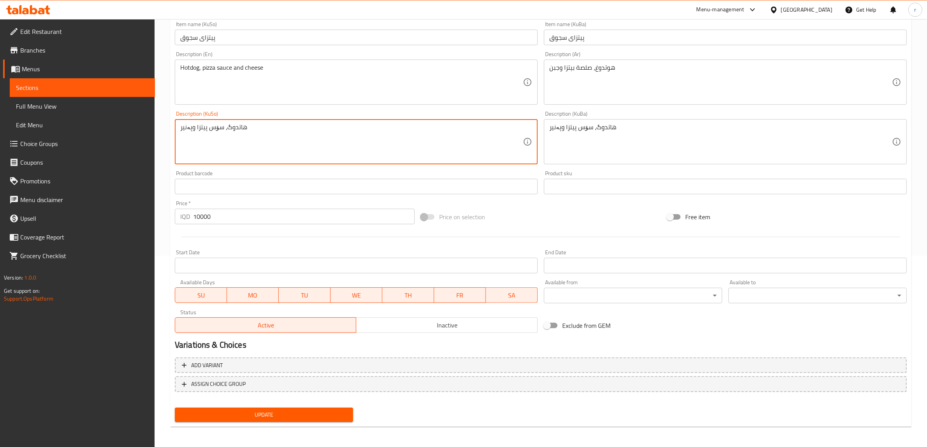
type textarea "هاتدوگ، سۆس پیتزا وپەنیر"
click at [283, 414] on span "Update" at bounding box center [264, 415] width 166 height 10
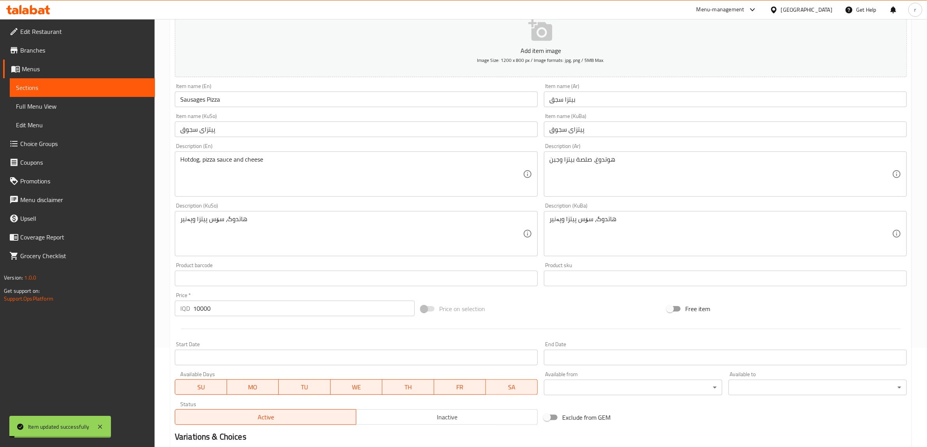
scroll to position [0, 0]
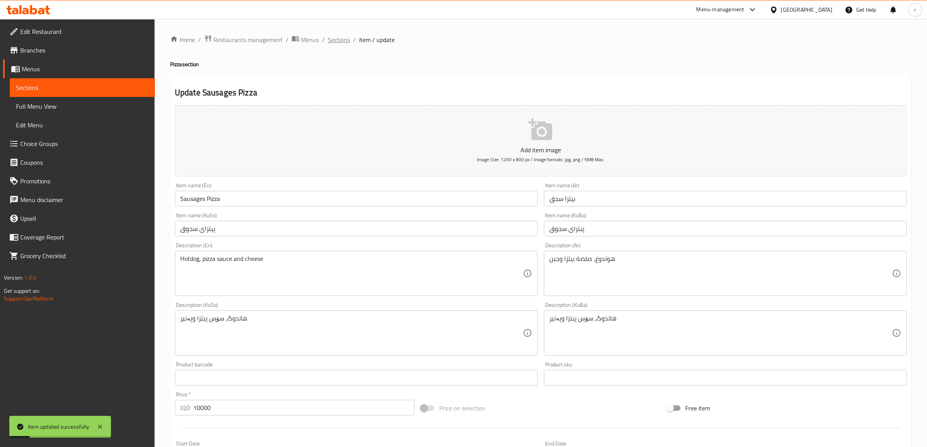
click at [336, 38] on span "Sections" at bounding box center [339, 39] width 22 height 9
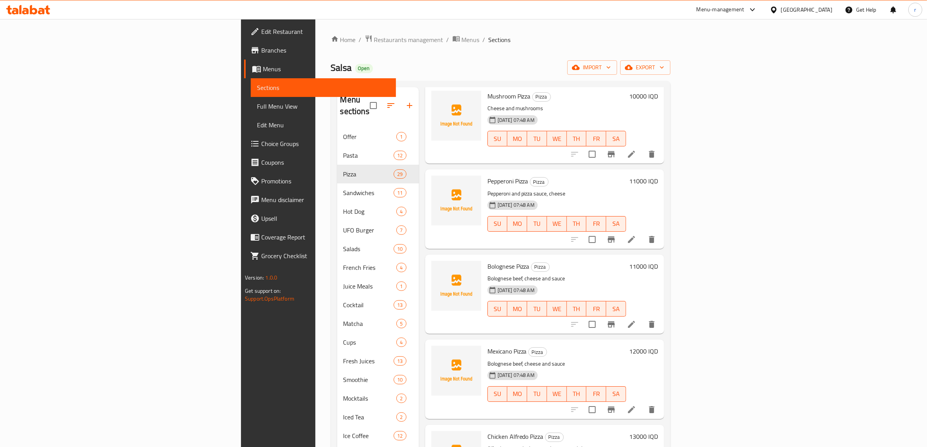
scroll to position [389, 0]
click at [636, 320] on icon at bounding box center [631, 324] width 9 height 9
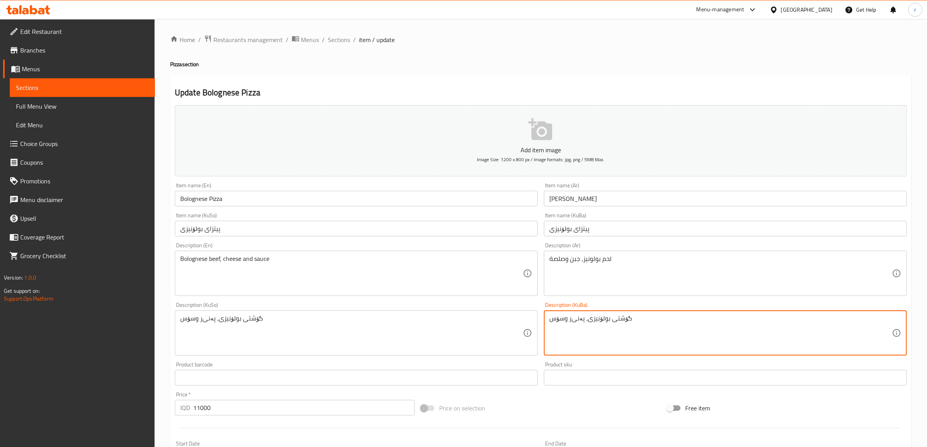
click at [575, 315] on textarea "گۆشتی بولۆنیزی، پەنی‌ر وسۆس" at bounding box center [720, 333] width 343 height 37
paste textarea
type textarea "گۆشتی بولۆنیزی، پەنیر وسۆس"
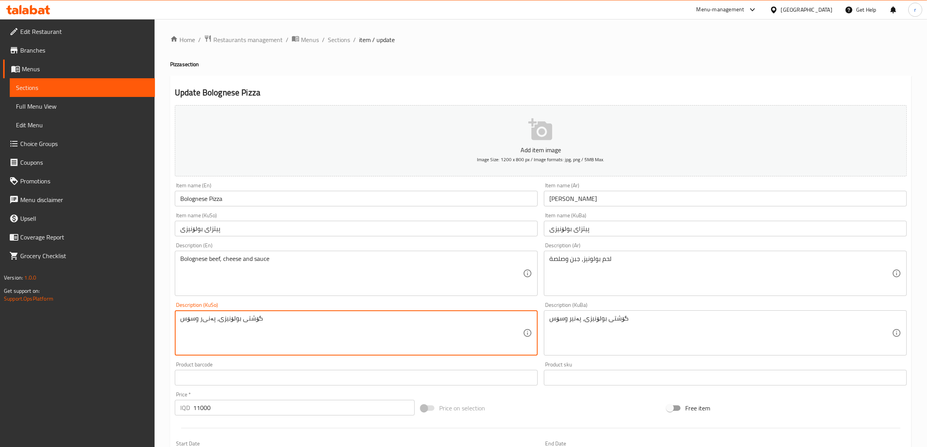
click at [209, 318] on textarea "گۆشتی بولۆنیزی، پەنی‌ر وسۆس" at bounding box center [351, 333] width 343 height 37
paste textarea
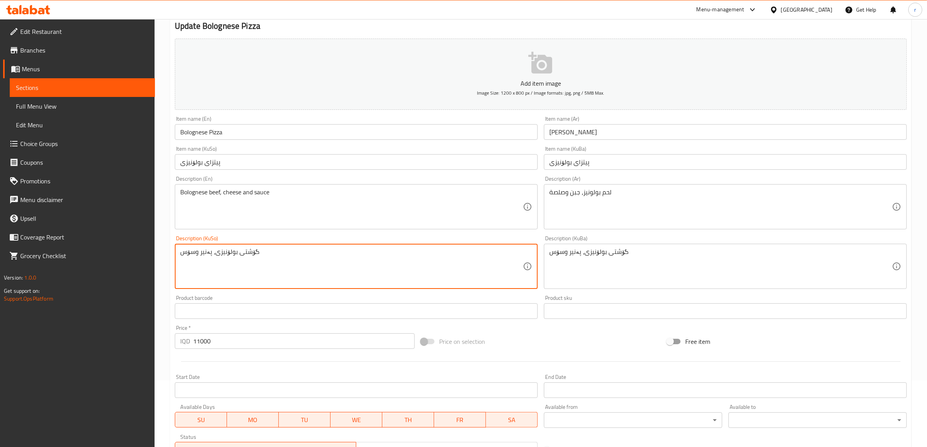
scroll to position [191, 0]
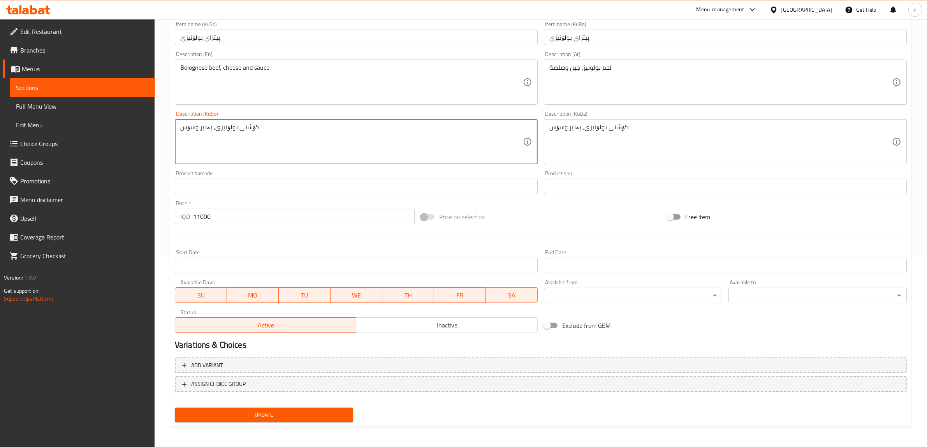
type textarea "گۆشتی بولۆنیزی، پەنیر وسۆس"
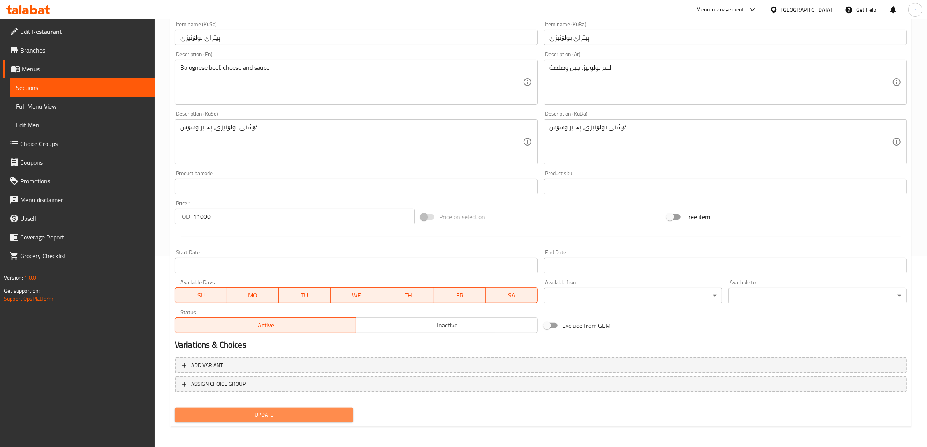
click at [266, 416] on span "Update" at bounding box center [264, 415] width 166 height 10
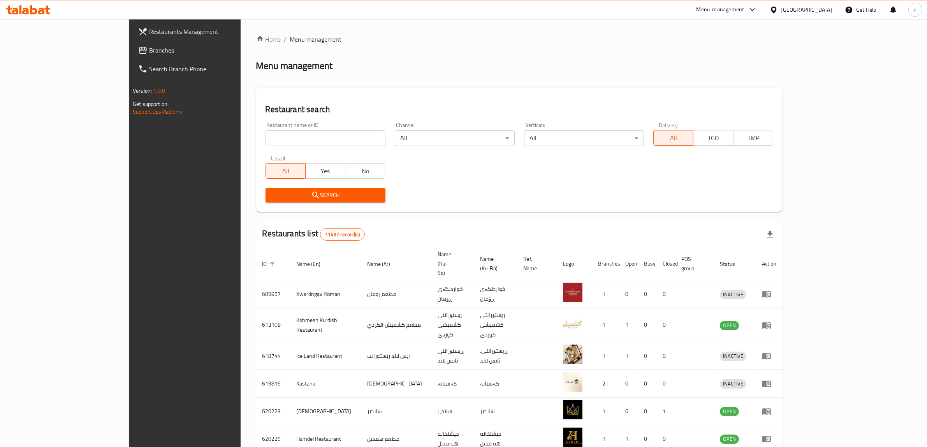
click at [149, 51] on span "Branches" at bounding box center [213, 50] width 128 height 9
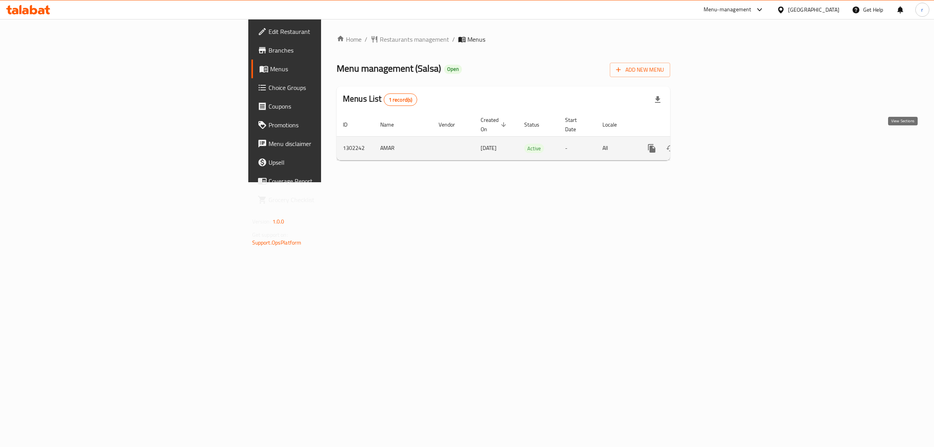
click at [713, 144] on icon "enhanced table" at bounding box center [707, 148] width 9 height 9
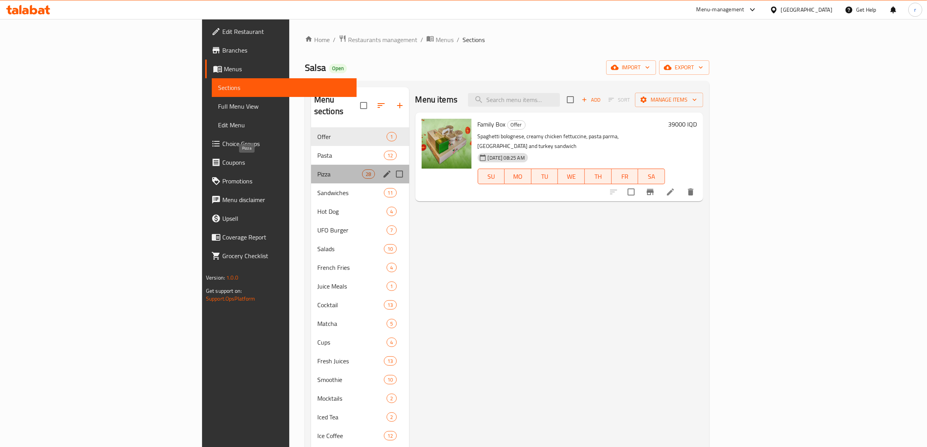
click at [317, 169] on span "Pizza" at bounding box center [339, 173] width 45 height 9
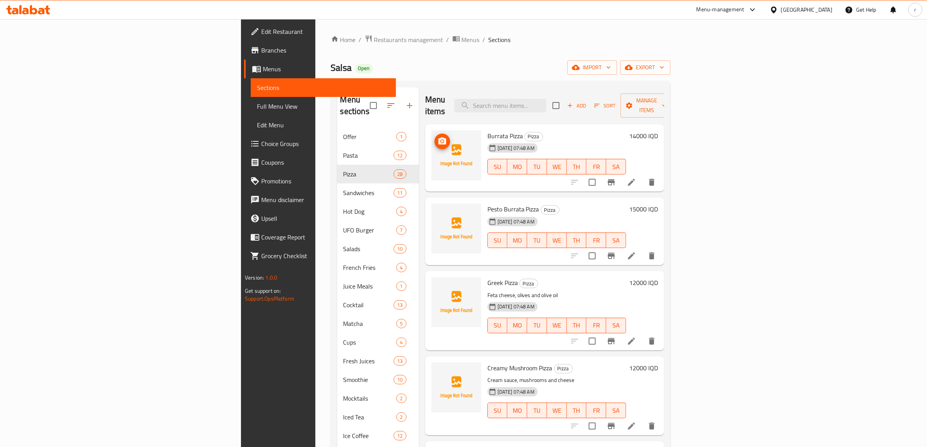
click at [257, 106] on span "Full Menu View" at bounding box center [323, 106] width 133 height 9
click at [257, 109] on span "Full Menu View" at bounding box center [323, 106] width 133 height 9
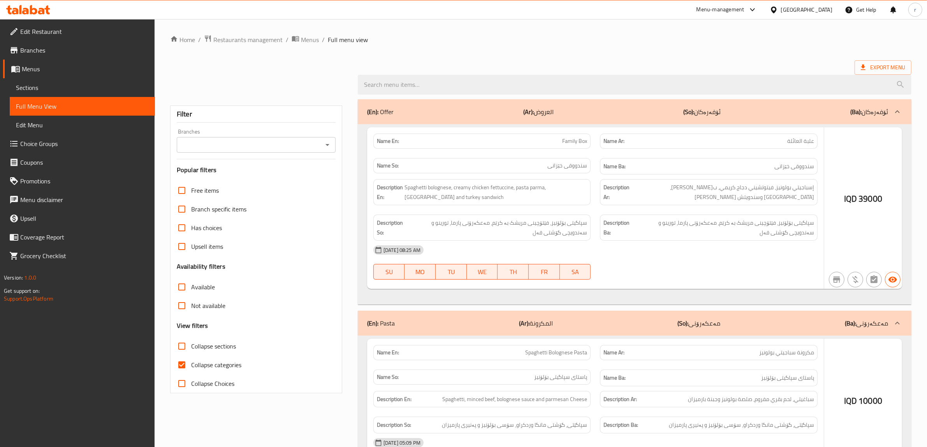
click at [99, 106] on span "Full Menu View" at bounding box center [82, 106] width 133 height 9
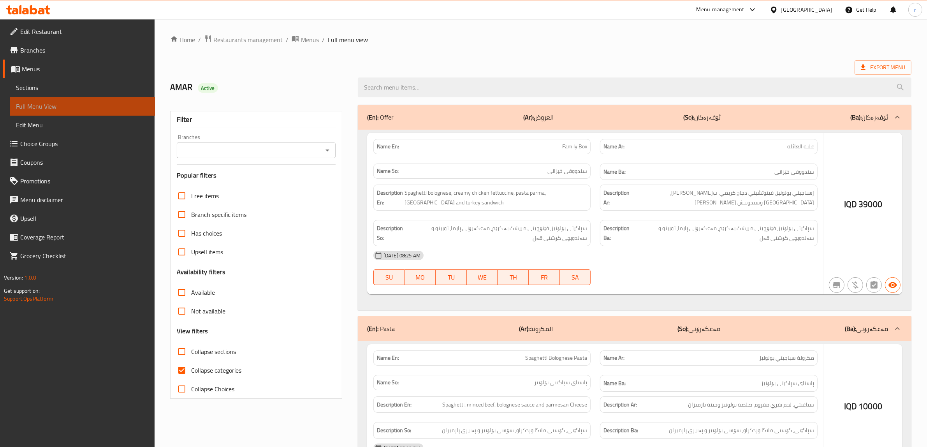
click at [99, 106] on span "Full Menu View" at bounding box center [82, 106] width 133 height 9
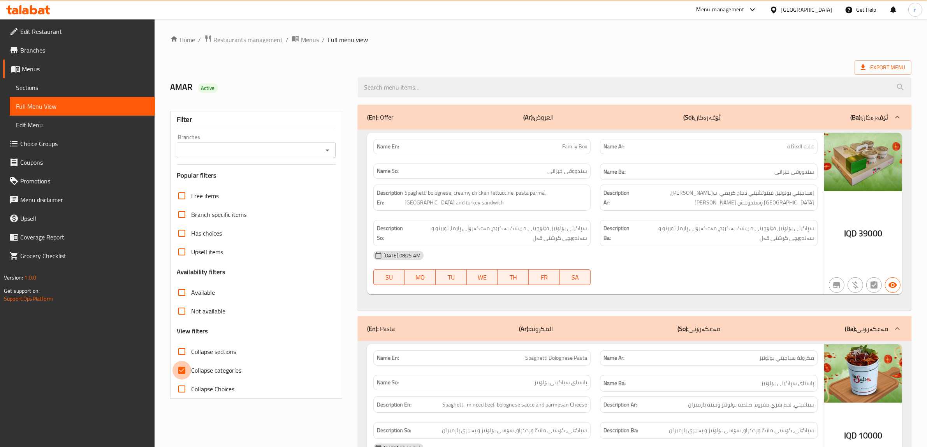
click at [184, 369] on input "Collapse categories" at bounding box center [181, 370] width 19 height 19
checkbox input "false"
click at [180, 351] on input "Collapse sections" at bounding box center [181, 351] width 19 height 19
checkbox input "true"
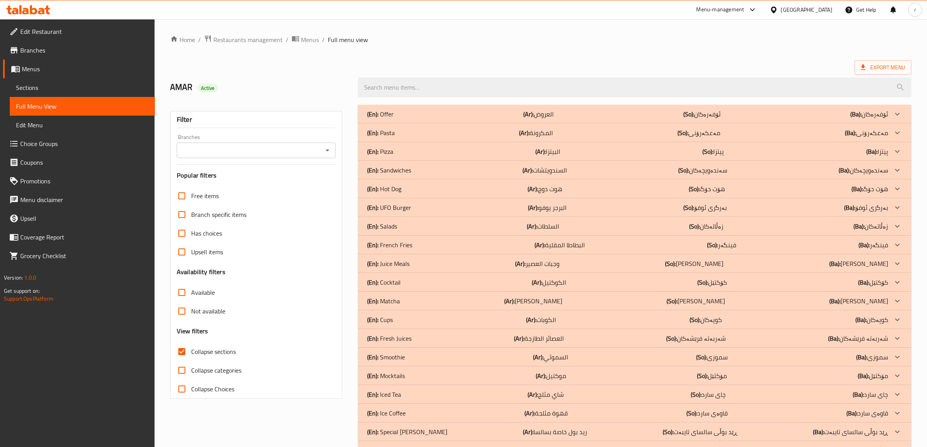
click at [327, 151] on icon "Open" at bounding box center [327, 150] width 4 height 2
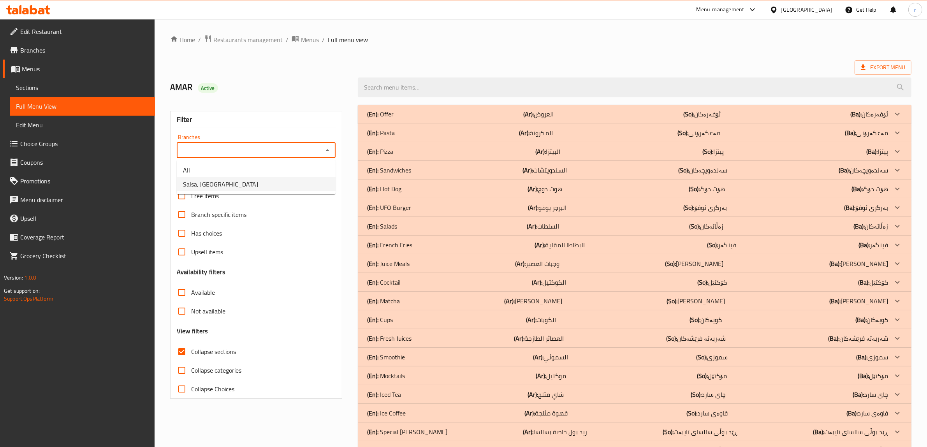
click at [312, 187] on li "Salsa, [GEOGRAPHIC_DATA]" at bounding box center [256, 184] width 159 height 14
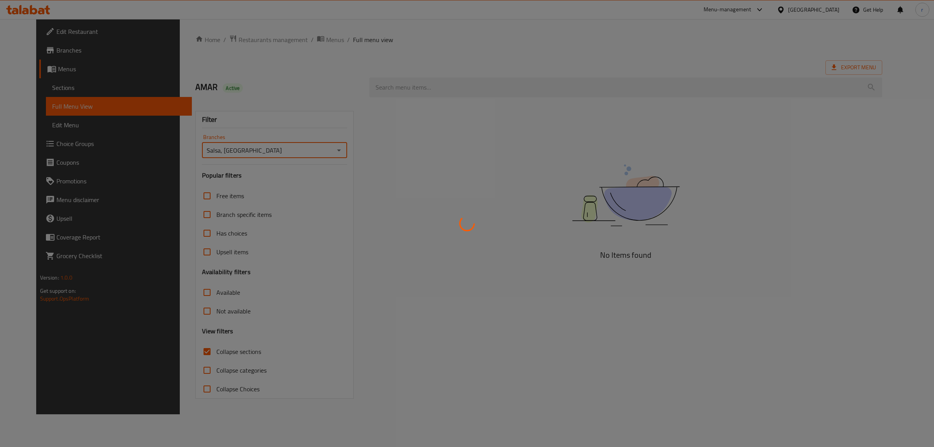
type input "Salsa, [GEOGRAPHIC_DATA]"
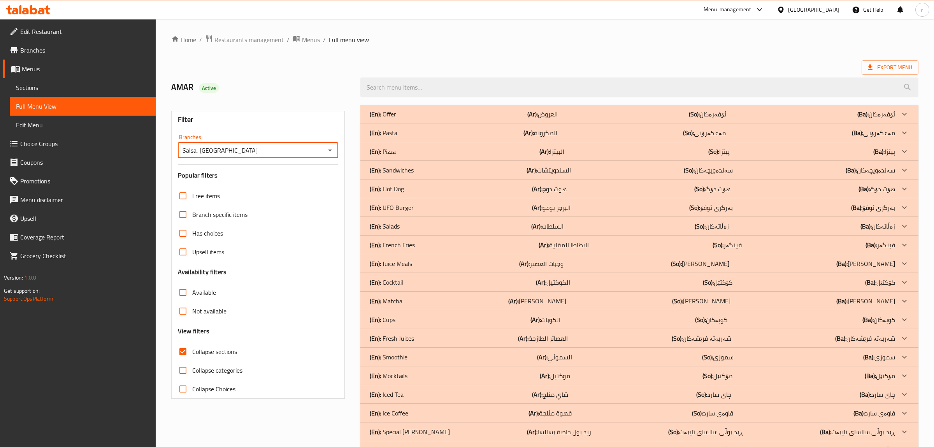
click at [439, 156] on div at bounding box center [467, 223] width 934 height 447
click at [439, 156] on div "(En): Pizza (Ar): البيتزا (So): پیتزا (Ba): پیتزا" at bounding box center [634, 151] width 553 height 19
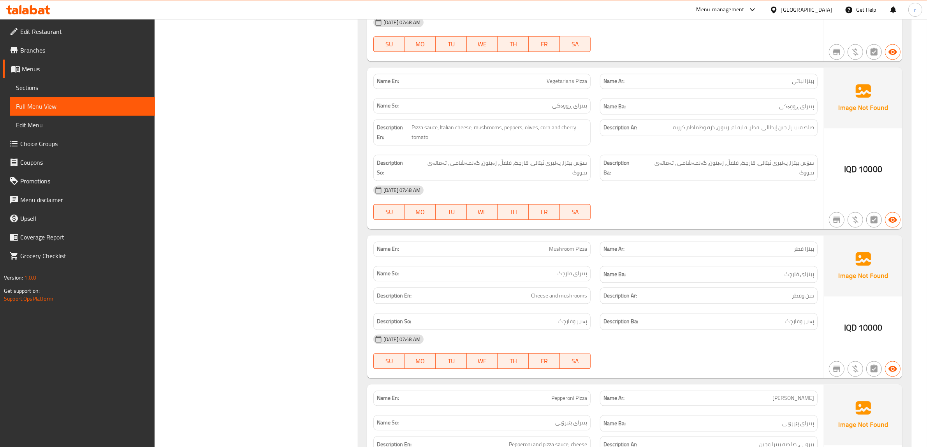
scroll to position [2076, 0]
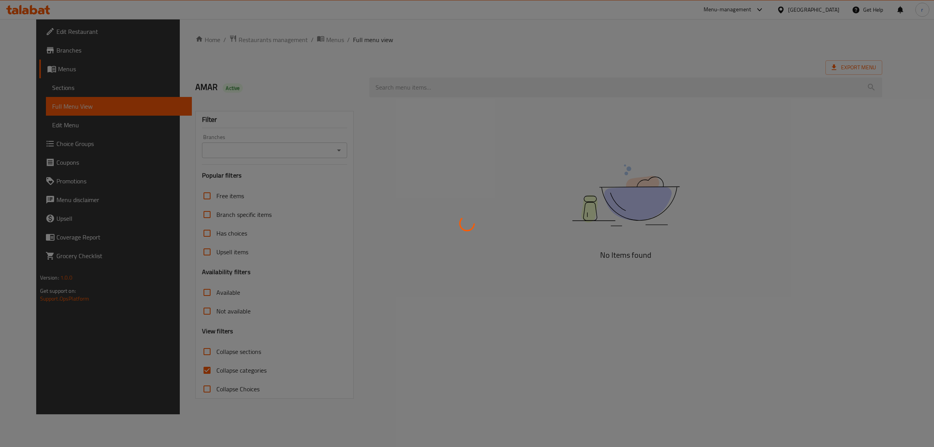
click at [198, 372] on input "Collapse categories" at bounding box center [207, 370] width 19 height 19
checkbox input "false"
click at [198, 351] on input "Collapse sections" at bounding box center [207, 351] width 19 height 19
checkbox input "true"
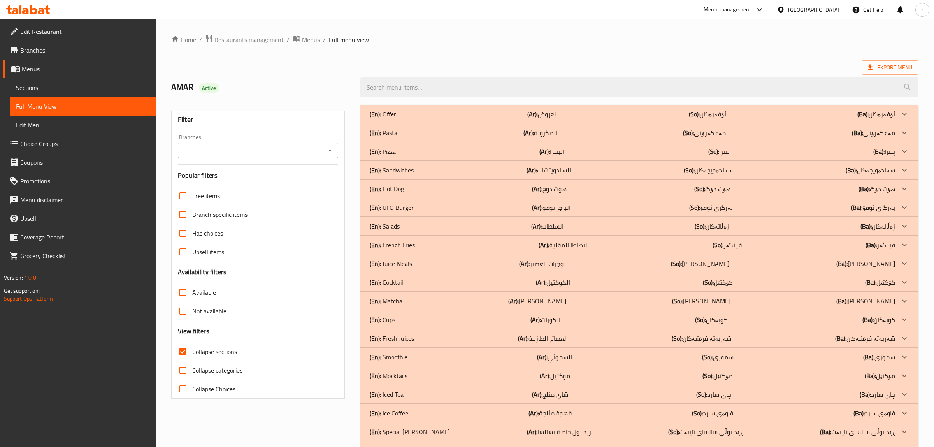
click at [180, 368] on input "Collapse categories" at bounding box center [183, 370] width 19 height 19
checkbox input "false"
click at [326, 152] on icon "Open" at bounding box center [327, 150] width 9 height 9
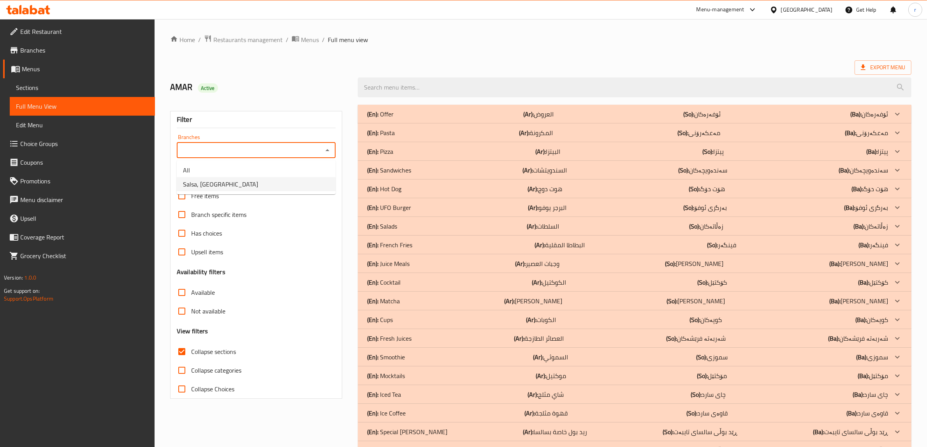
click at [310, 191] on li "Salsa, [GEOGRAPHIC_DATA]" at bounding box center [256, 184] width 159 height 14
type input "Salsa, [GEOGRAPHIC_DATA]"
click at [444, 153] on div at bounding box center [467, 223] width 934 height 447
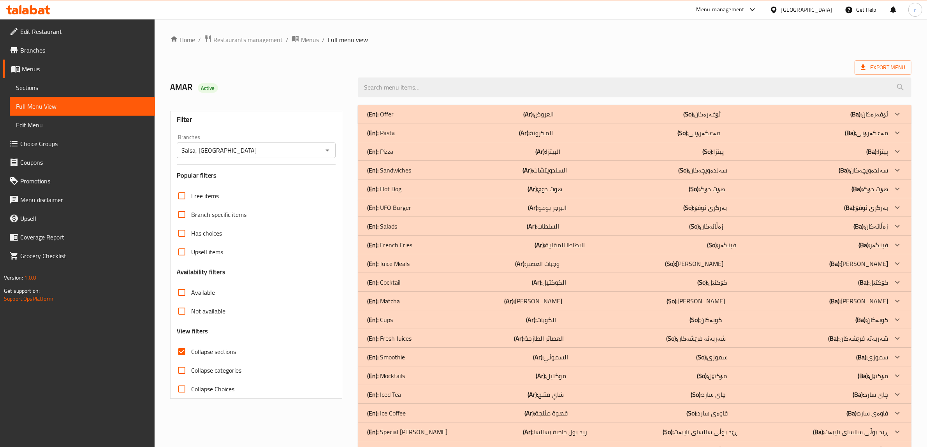
click at [444, 153] on div "(En): Pizza (Ar): البيتزا (So): پیتزا (Ba): پیتزا" at bounding box center [627, 151] width 521 height 9
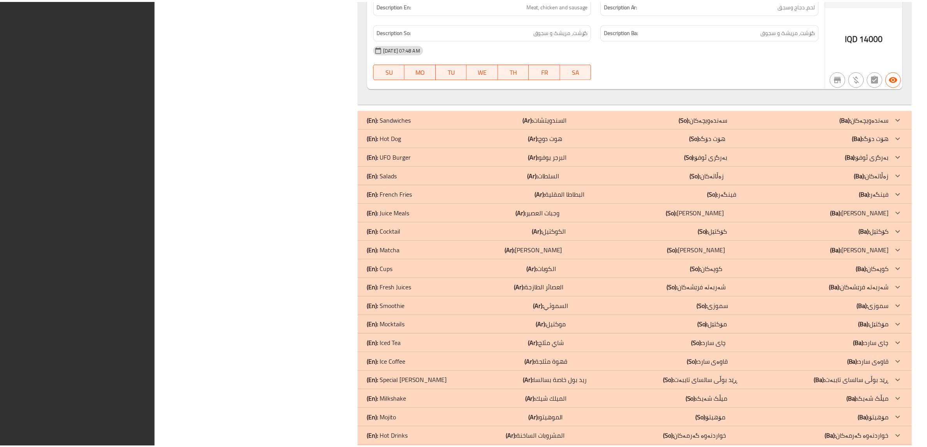
scroll to position [4463, 0]
